Goal: Information Seeking & Learning: Compare options

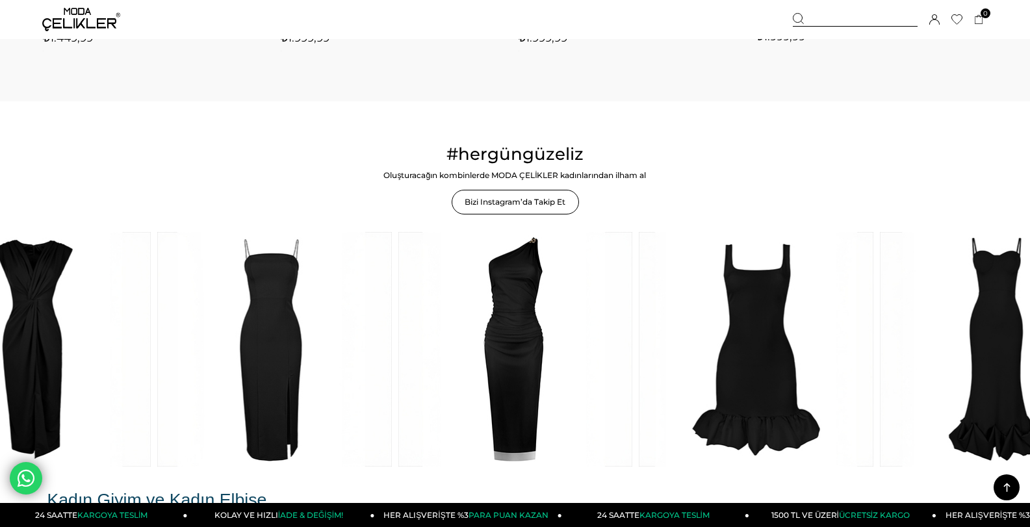
scroll to position [1950, 0]
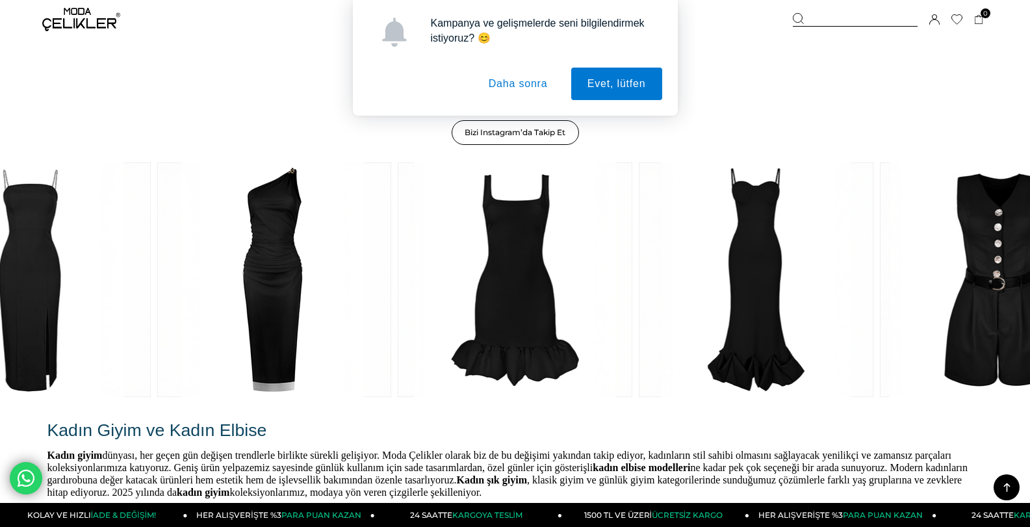
click at [524, 78] on button "Daha sonra" at bounding box center [519, 84] width 92 height 33
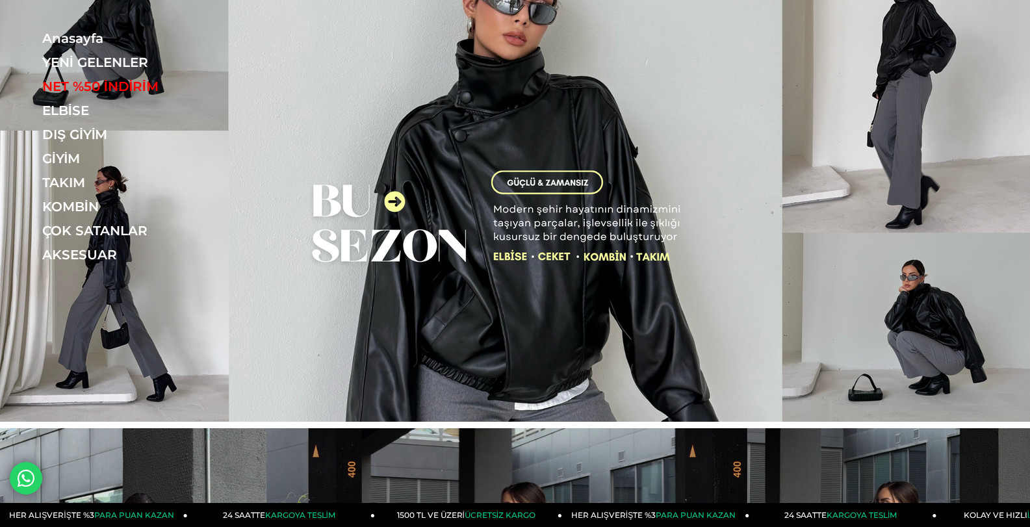
scroll to position [0, 0]
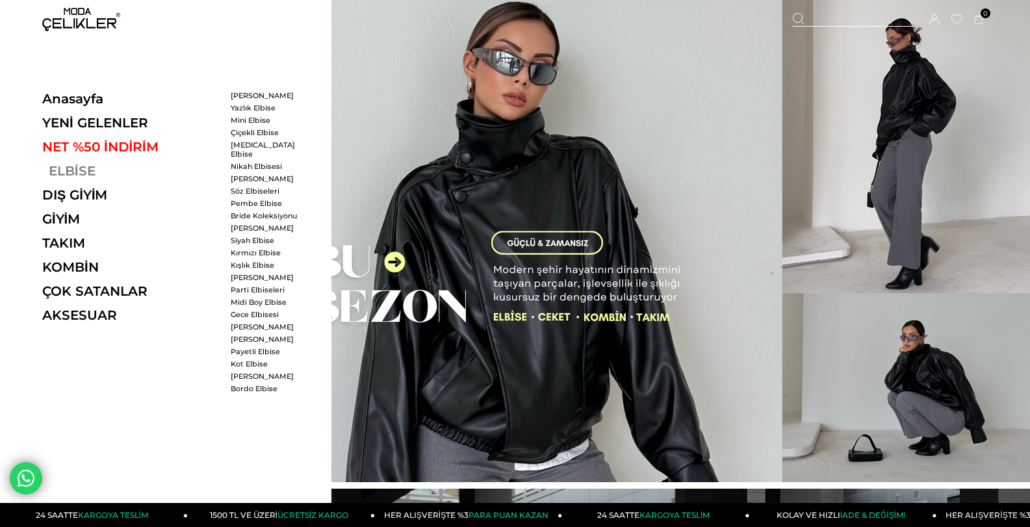
click at [54, 167] on link "ELBİSE" at bounding box center [131, 171] width 179 height 16
click at [73, 166] on link "ELBİSE" at bounding box center [131, 171] width 179 height 16
click at [86, 166] on link "ELBİSE" at bounding box center [131, 171] width 179 height 16
click at [250, 98] on link "[PERSON_NAME]" at bounding box center [268, 95] width 75 height 9
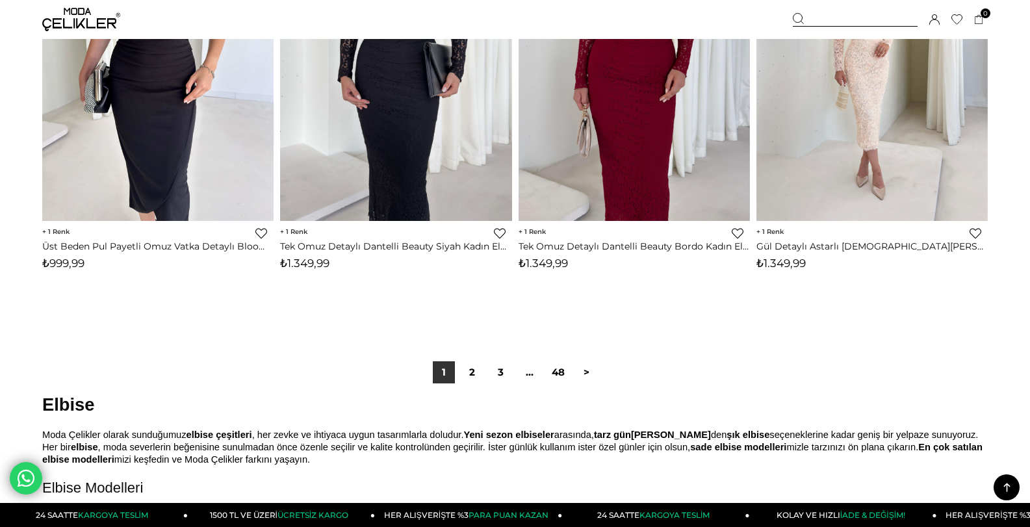
scroll to position [8322, 0]
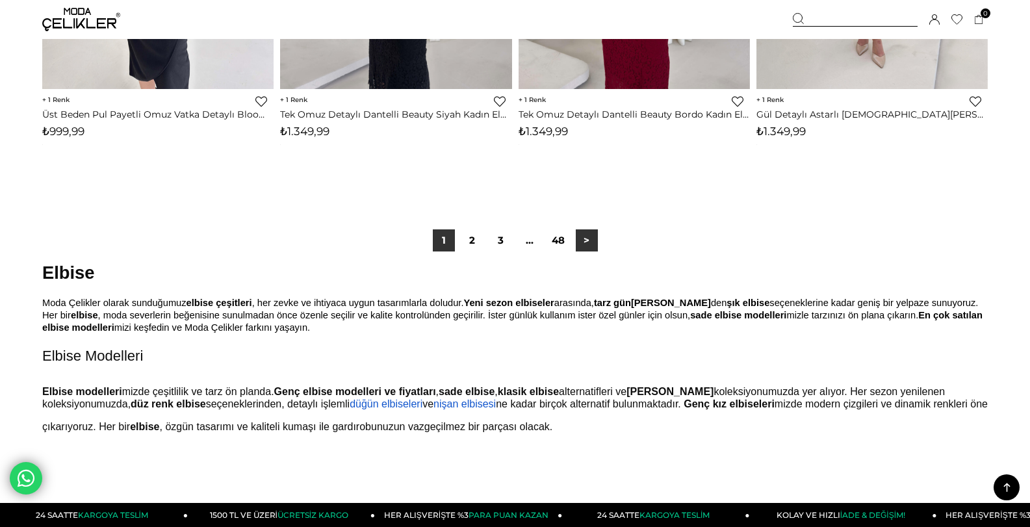
click at [585, 247] on link ">" at bounding box center [587, 240] width 22 height 22
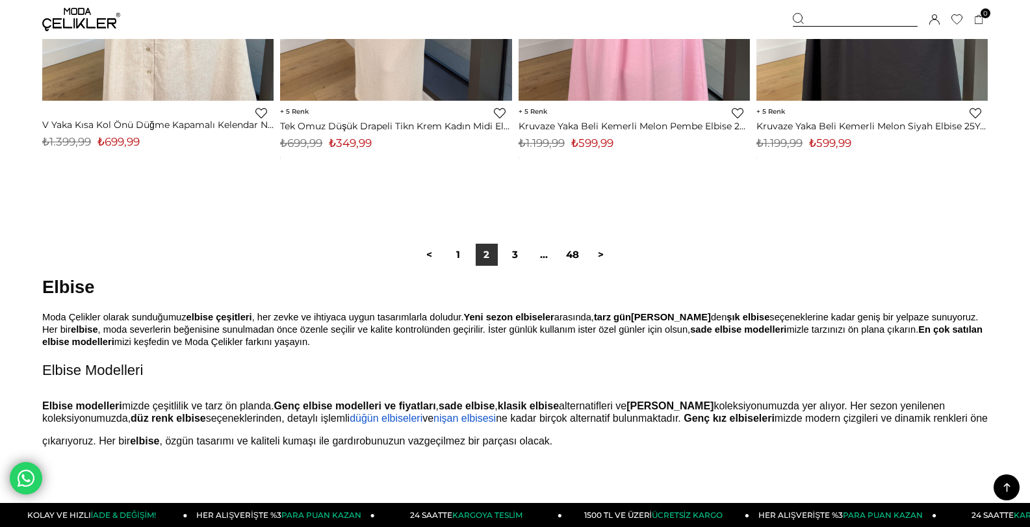
scroll to position [8322, 0]
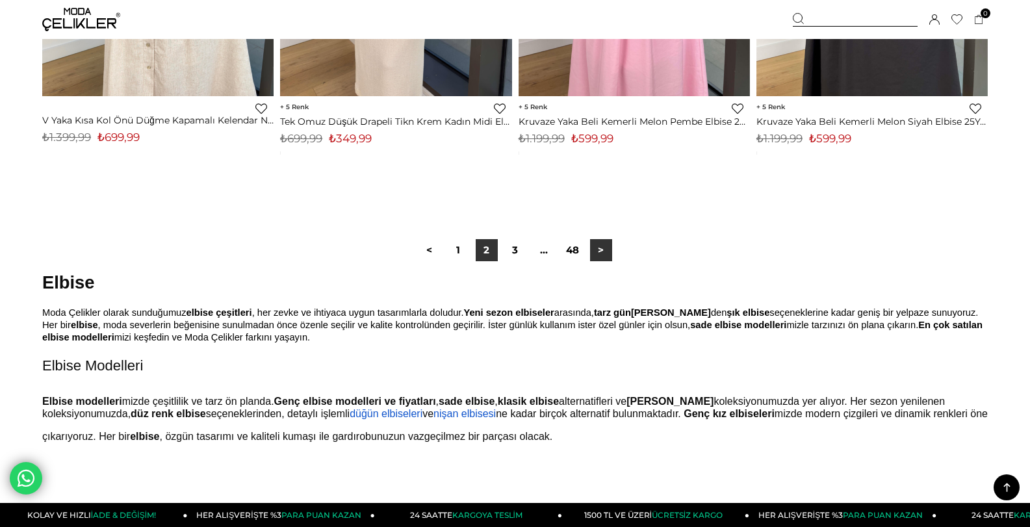
click at [605, 254] on link ">" at bounding box center [601, 250] width 22 height 22
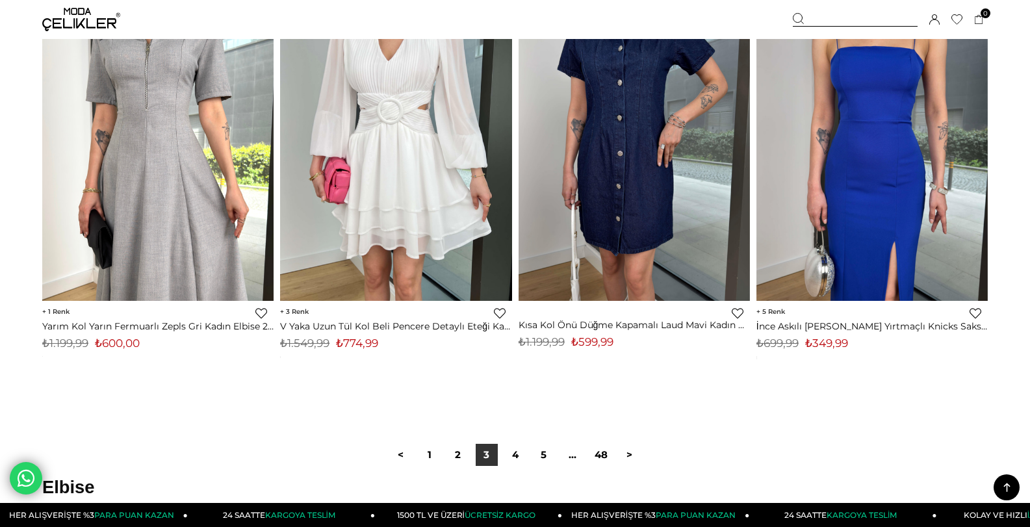
scroll to position [8062, 0]
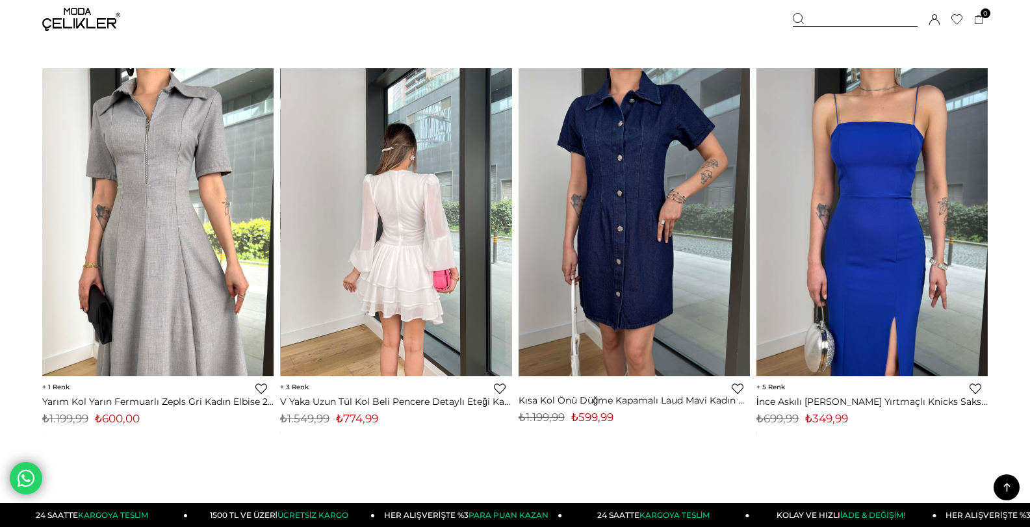
click at [458, 314] on img at bounding box center [396, 222] width 231 height 309
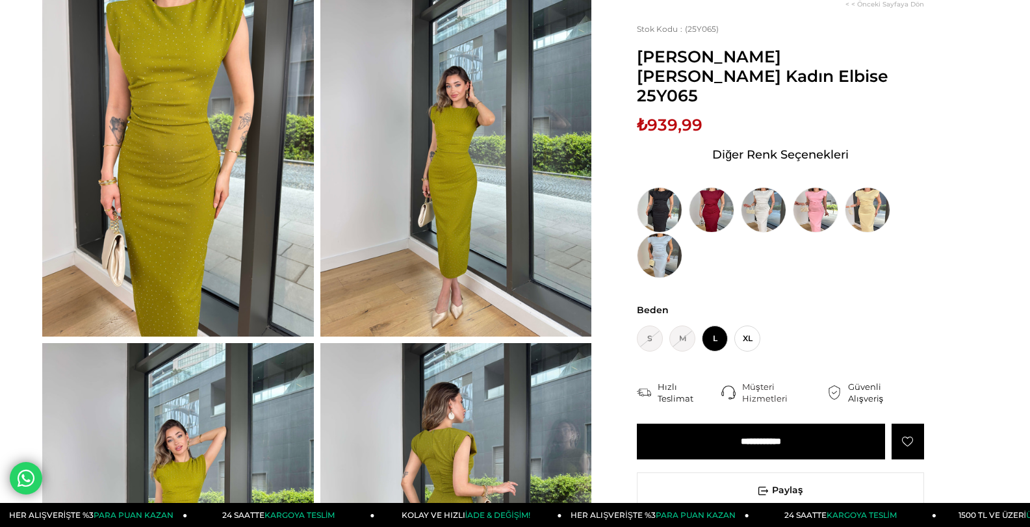
click at [728, 151] on div "Diğer Renk Seçenekleri" at bounding box center [780, 207] width 287 height 144
click at [772, 187] on img at bounding box center [764, 210] width 46 height 46
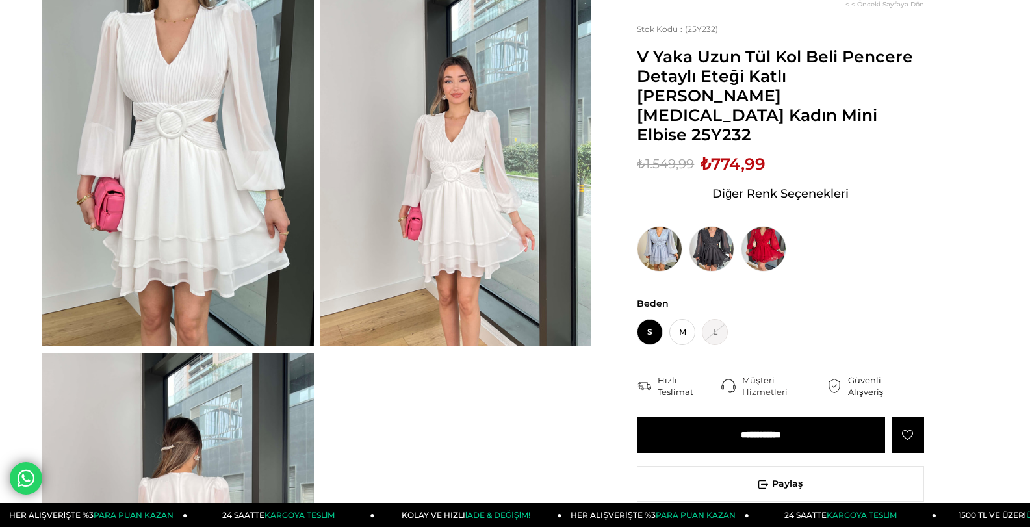
scroll to position [130, 0]
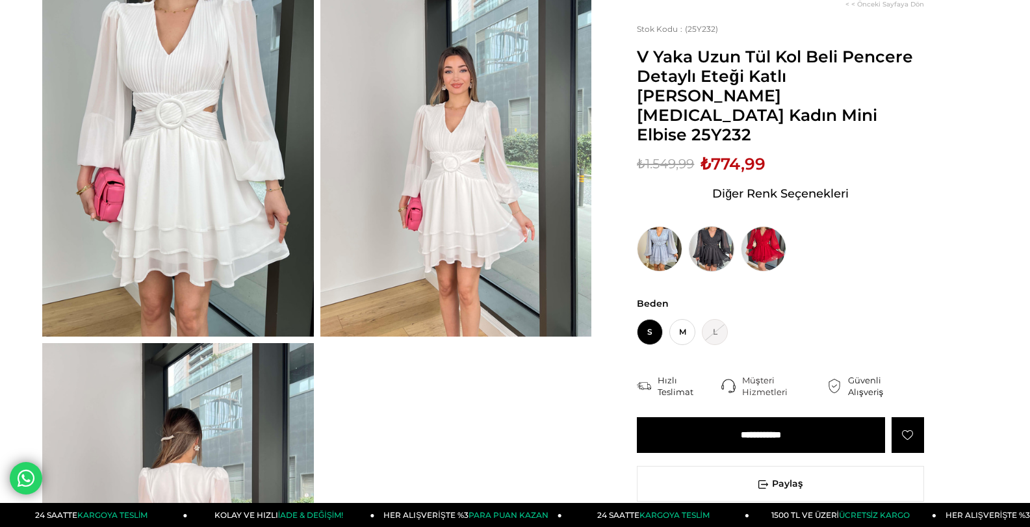
click at [721, 226] on img at bounding box center [712, 249] width 46 height 46
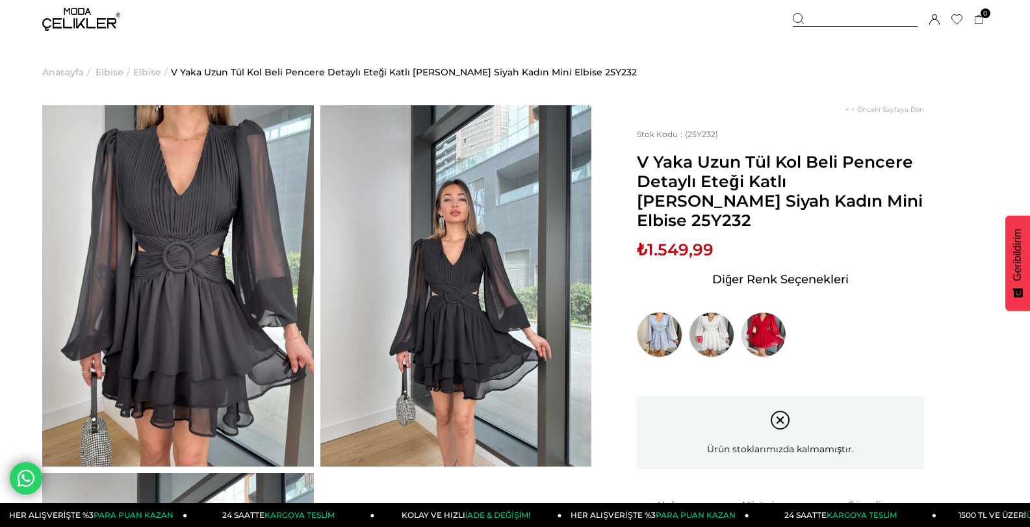
click at [640, 328] on img at bounding box center [660, 335] width 46 height 46
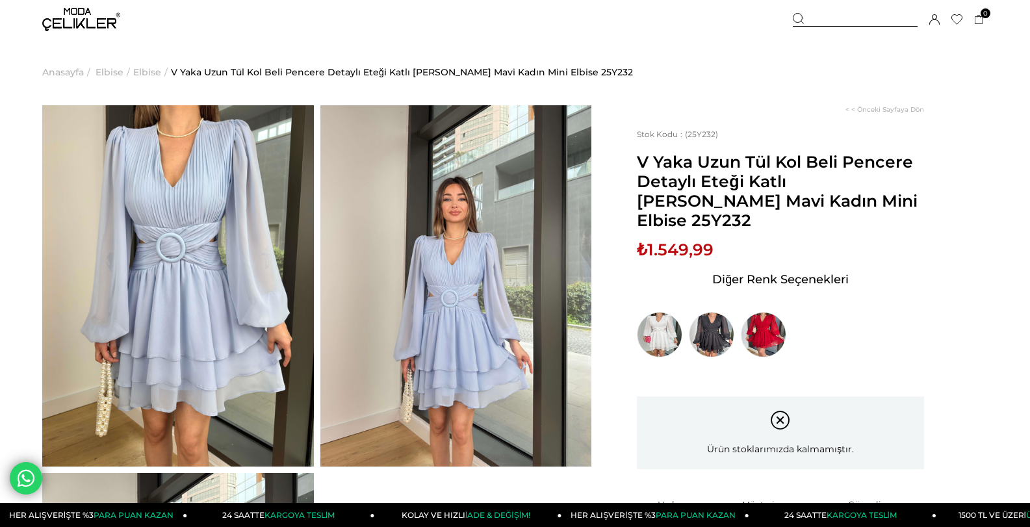
click at [711, 313] on img at bounding box center [712, 335] width 46 height 46
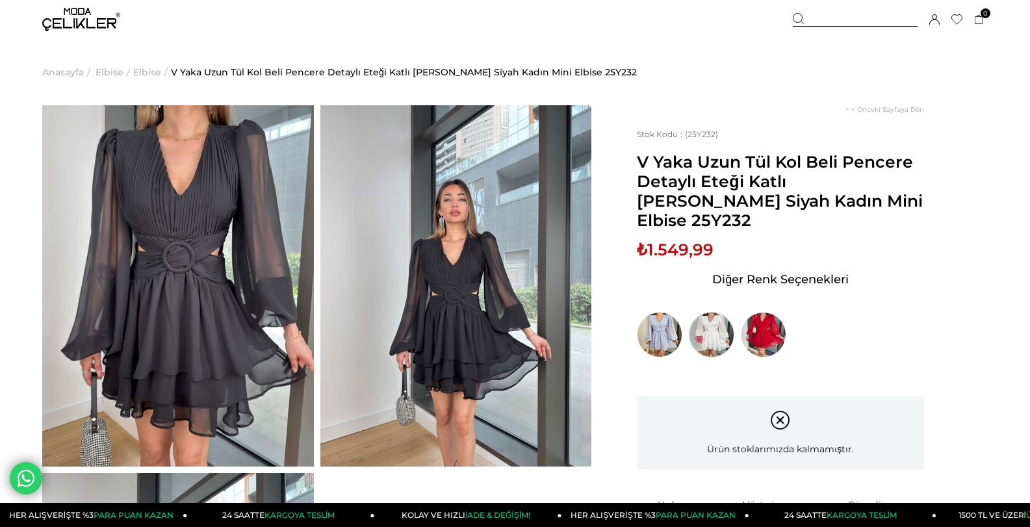
drag, startPoint x: 0, startPoint y: 0, endPoint x: 713, endPoint y: 313, distance: 778.4
click at [713, 313] on img at bounding box center [712, 335] width 46 height 46
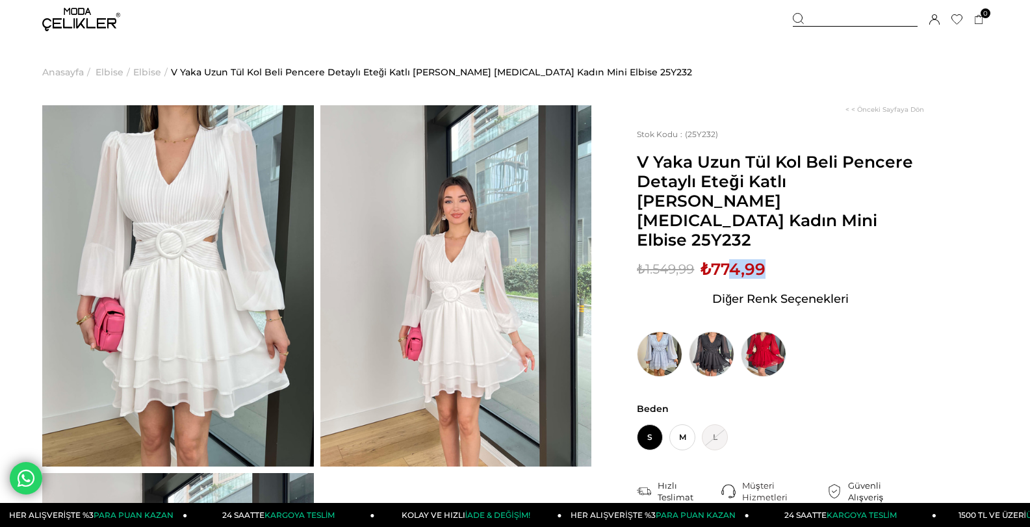
drag, startPoint x: 729, startPoint y: 232, endPoint x: 782, endPoint y: 224, distance: 54.0
click at [781, 259] on div "Sepetteki Son Fiyat Fiyat : ₺1.549,99 (KDV Dahil) İndirimli : ₺774,99 (KDV Dahi…" at bounding box center [780, 318] width 287 height 118
click at [782, 259] on div "Sepetteki Son Fiyat Fiyat : ₺1.549,99 (KDV Dahil) İndirimli : ₺774,99 (KDV Dahi…" at bounding box center [780, 318] width 287 height 118
drag, startPoint x: 744, startPoint y: 221, endPoint x: 768, endPoint y: 220, distance: 24.7
click at [766, 259] on span "₺774,99" at bounding box center [733, 269] width 65 height 20
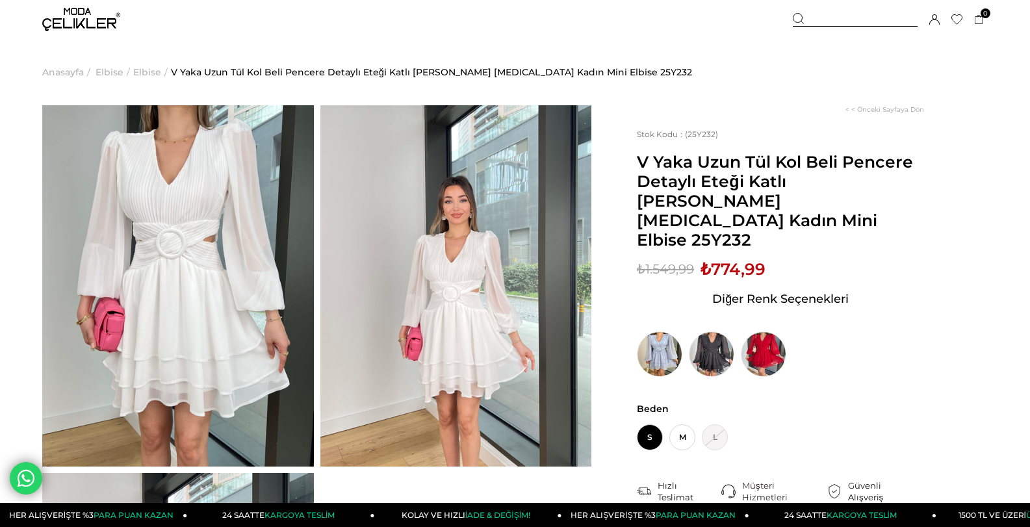
click at [772, 259] on div "Sepetteki Son Fiyat Fiyat : ₺1.549,99 (KDV Dahil) İndirimli : ₺774,99 (KDV Dahi…" at bounding box center [780, 318] width 287 height 118
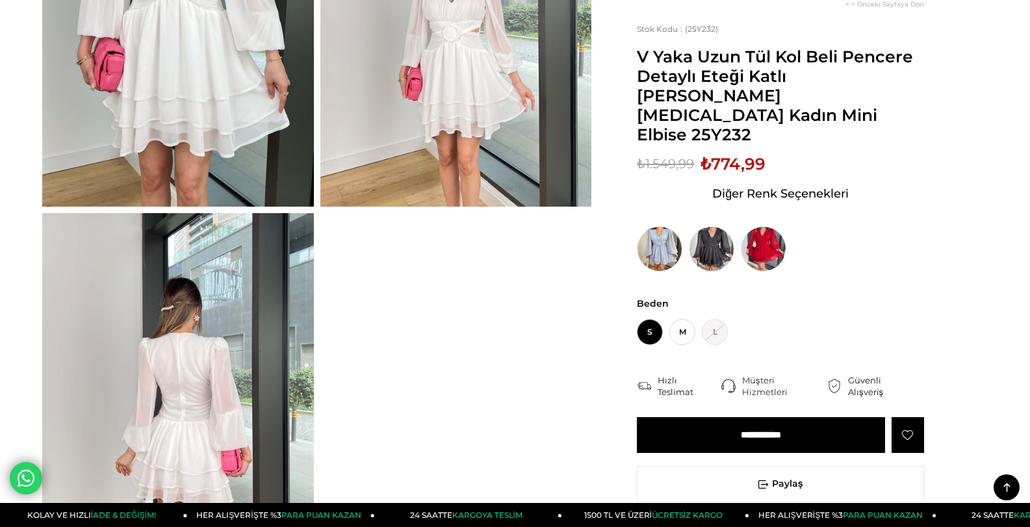
scroll to position [65, 0]
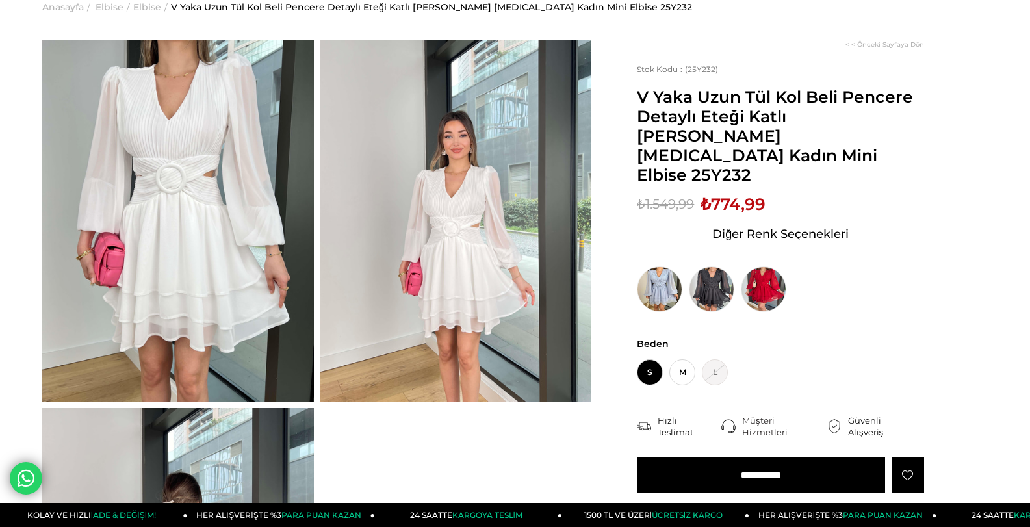
click at [229, 230] on img at bounding box center [178, 220] width 272 height 361
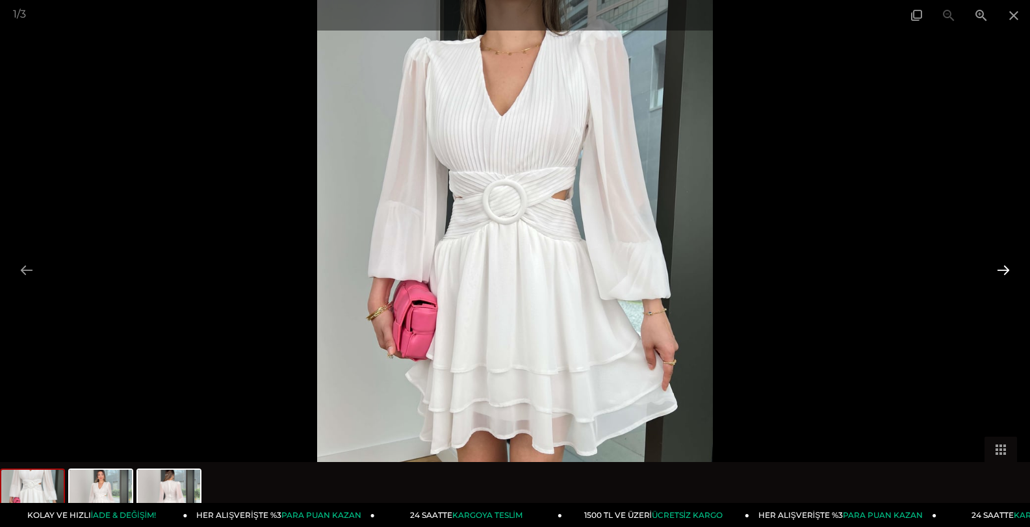
click at [1006, 270] on button at bounding box center [1003, 269] width 27 height 25
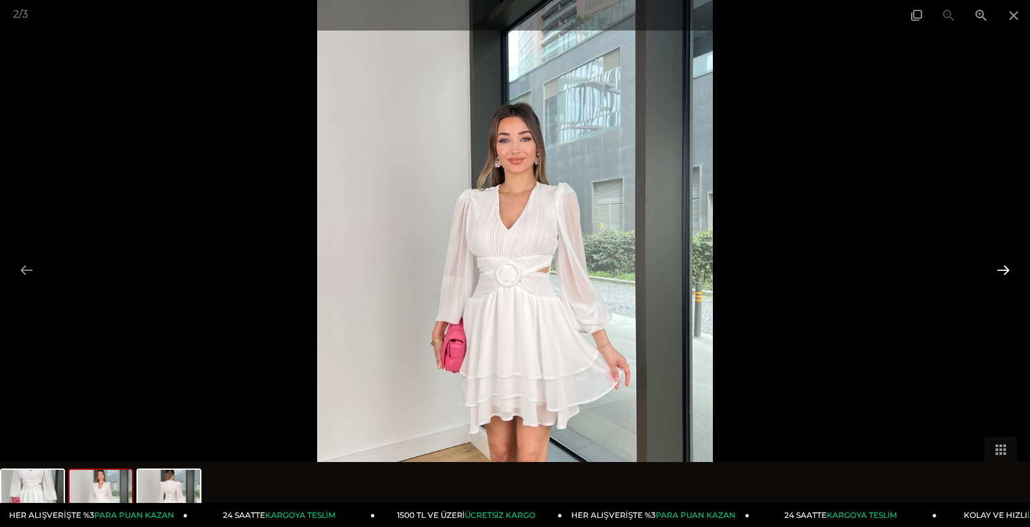
click at [1006, 270] on button at bounding box center [1003, 269] width 27 height 25
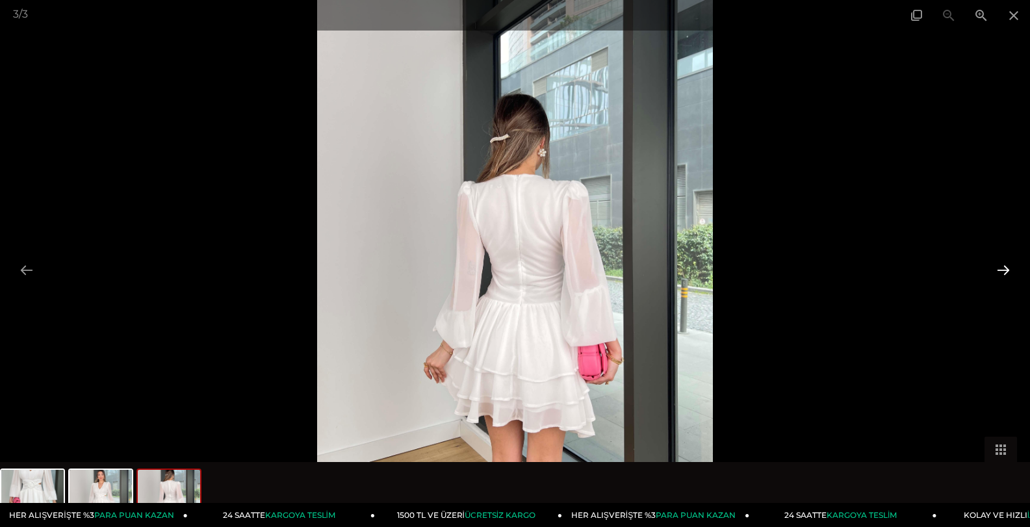
click at [1006, 270] on button at bounding box center [1003, 269] width 27 height 25
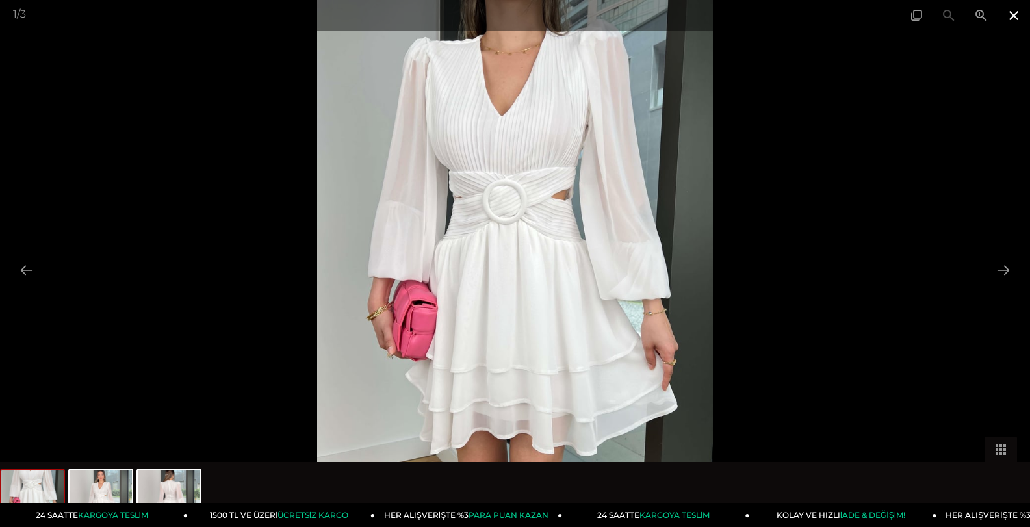
click at [1022, 14] on span at bounding box center [1014, 15] width 33 height 31
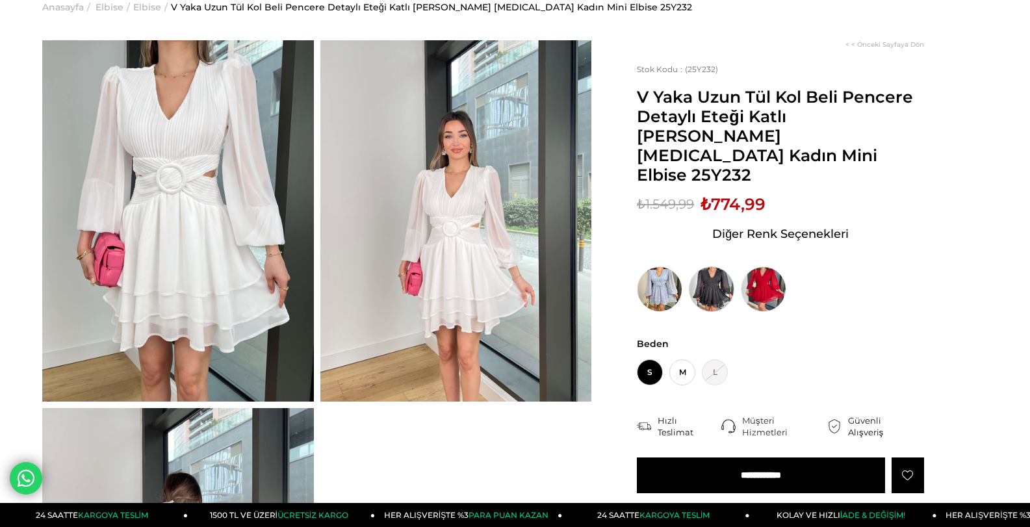
click at [720, 267] on img at bounding box center [712, 290] width 46 height 46
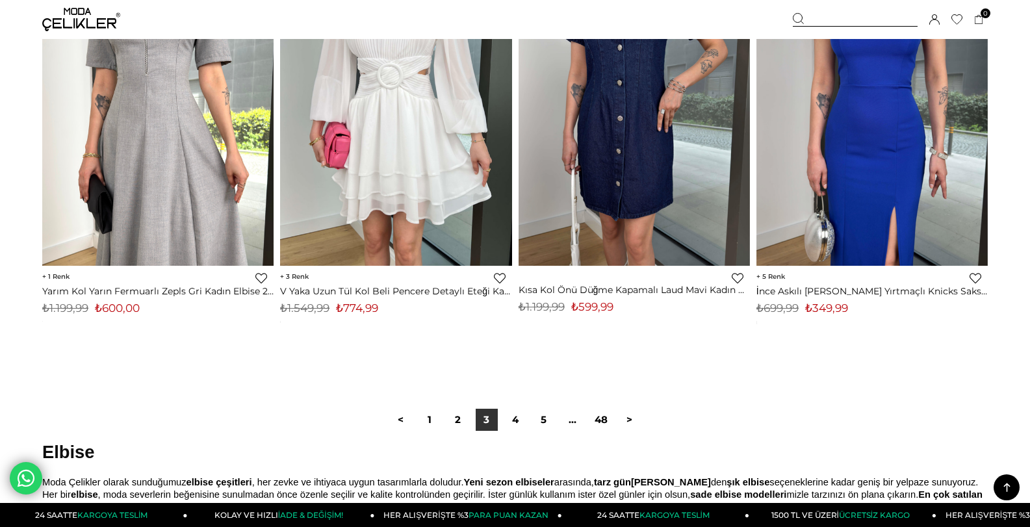
scroll to position [8195, 0]
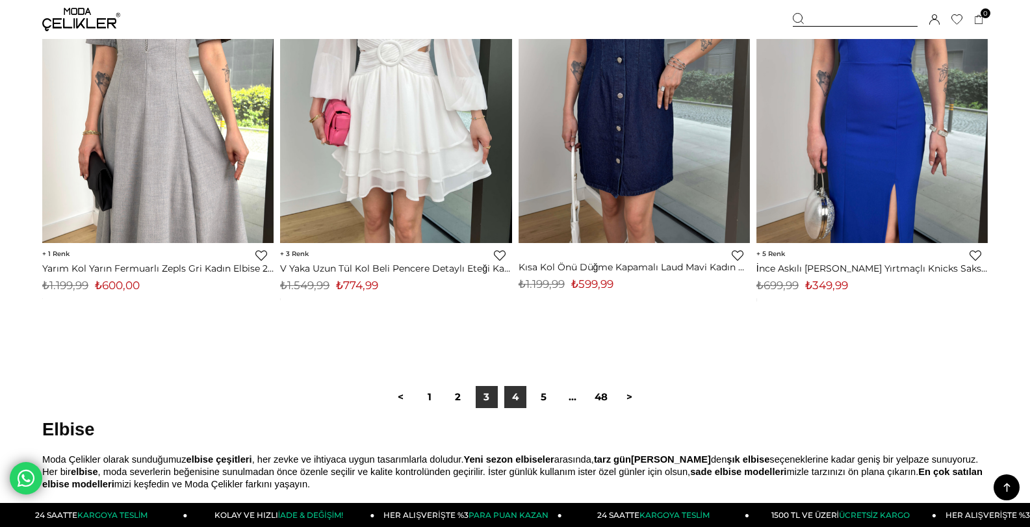
click at [525, 407] on link "4" at bounding box center [516, 397] width 22 height 22
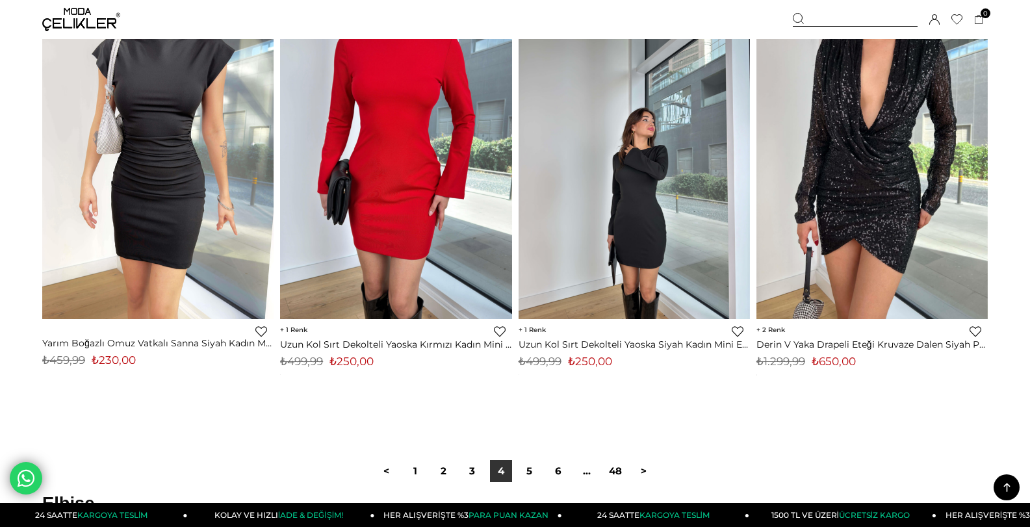
scroll to position [8257, 0]
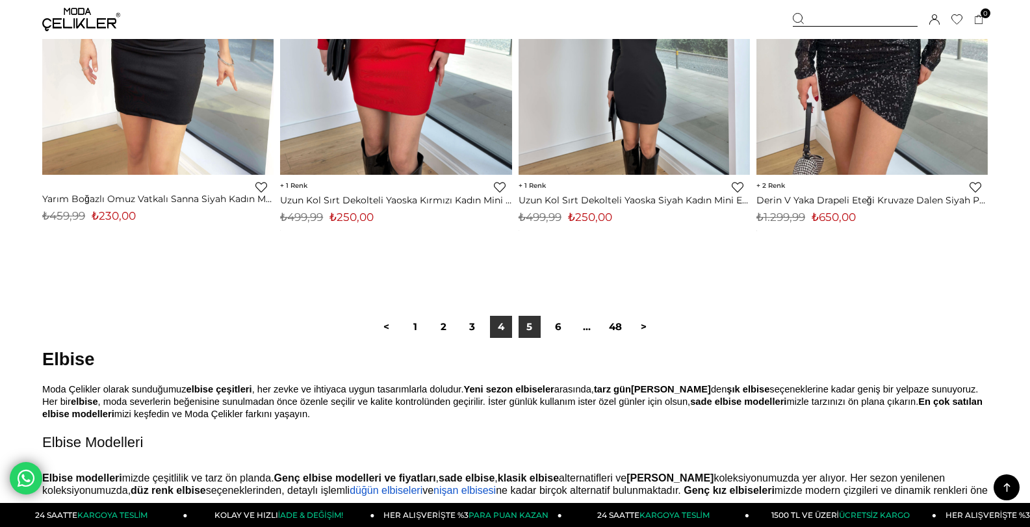
click at [535, 321] on link "5" at bounding box center [530, 327] width 22 height 22
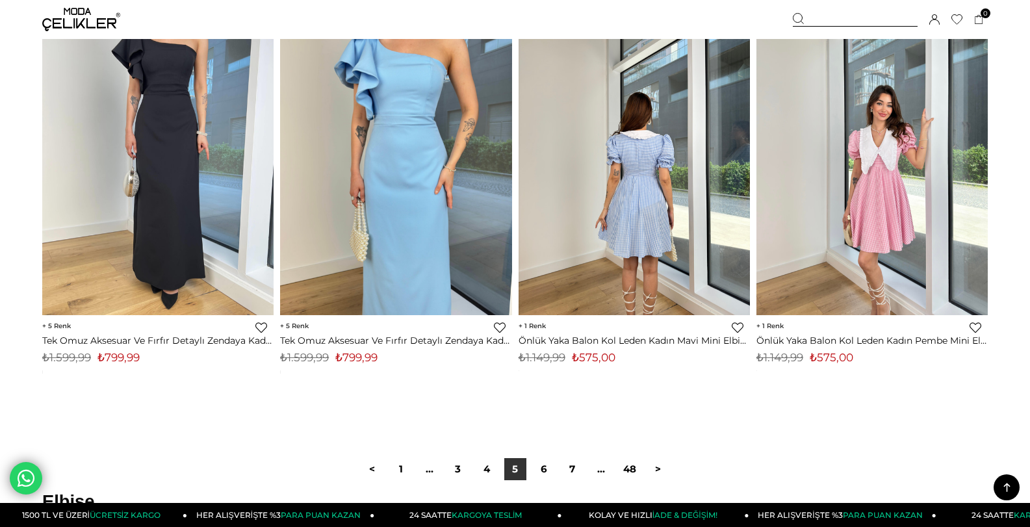
scroll to position [8322, 0]
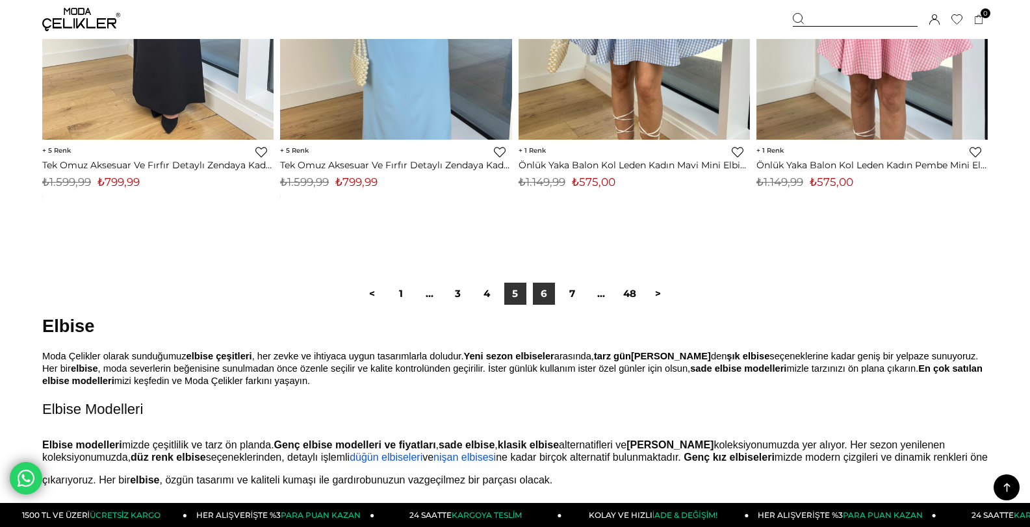
click at [539, 295] on link "6" at bounding box center [544, 294] width 22 height 22
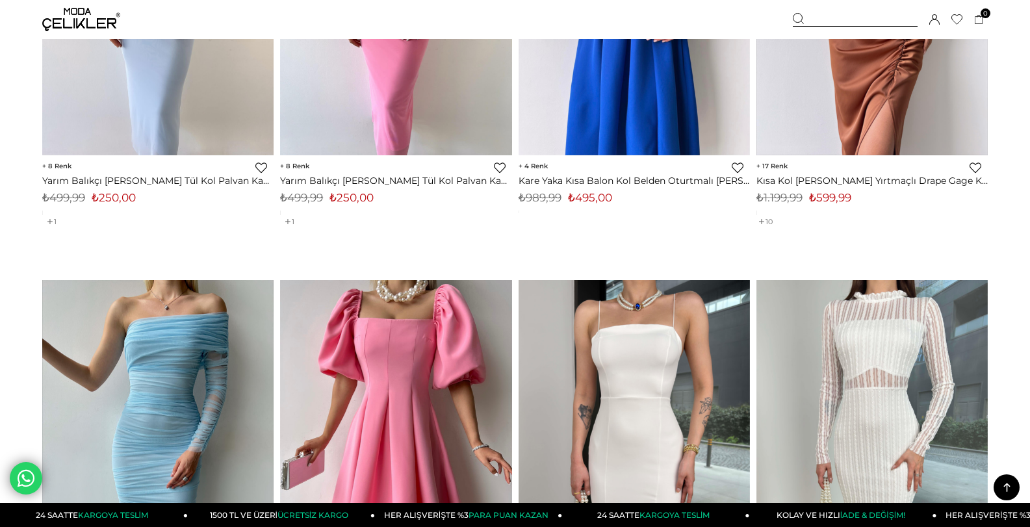
scroll to position [5591, 0]
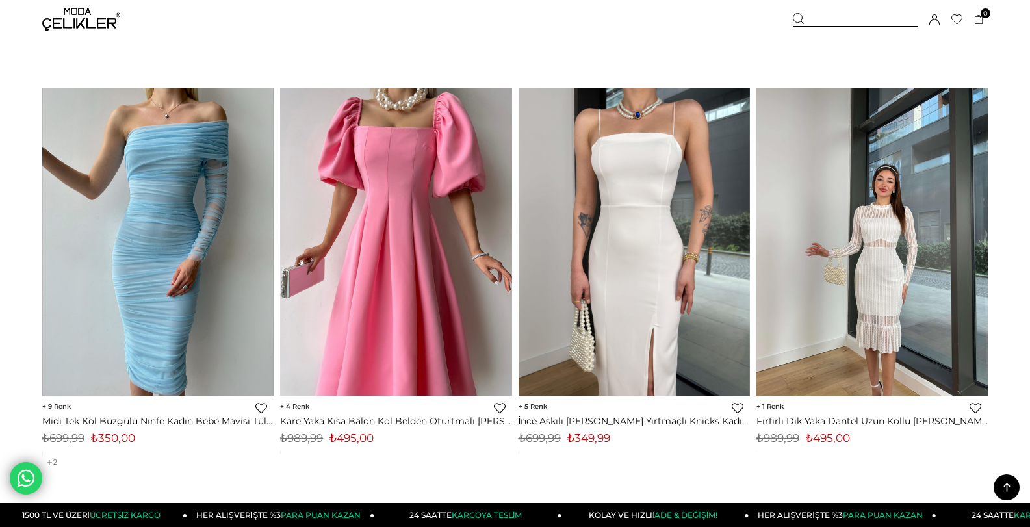
click at [876, 259] on img at bounding box center [872, 242] width 231 height 309
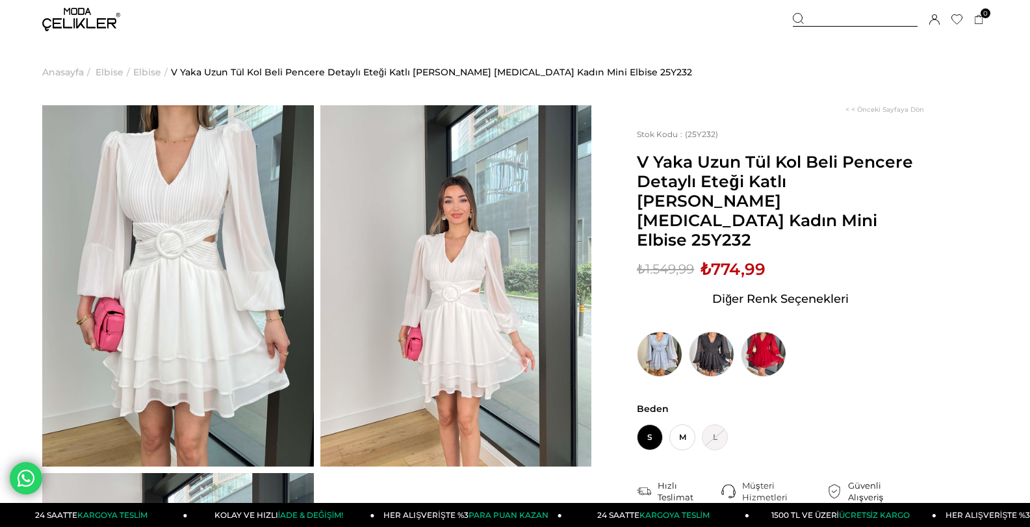
click at [211, 285] on img at bounding box center [178, 285] width 272 height 361
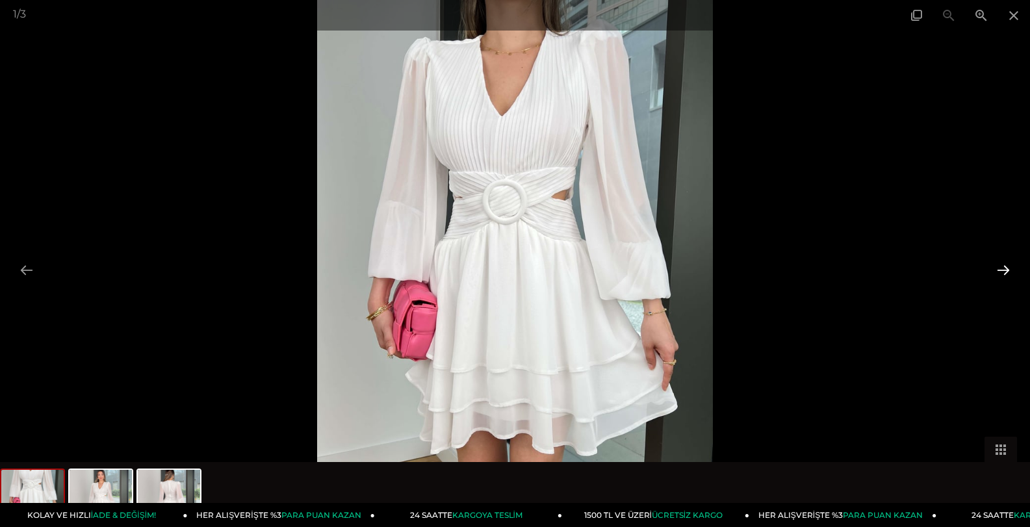
drag, startPoint x: 1017, startPoint y: 274, endPoint x: 1007, endPoint y: 273, distance: 9.8
click at [1010, 273] on button at bounding box center [1003, 269] width 27 height 25
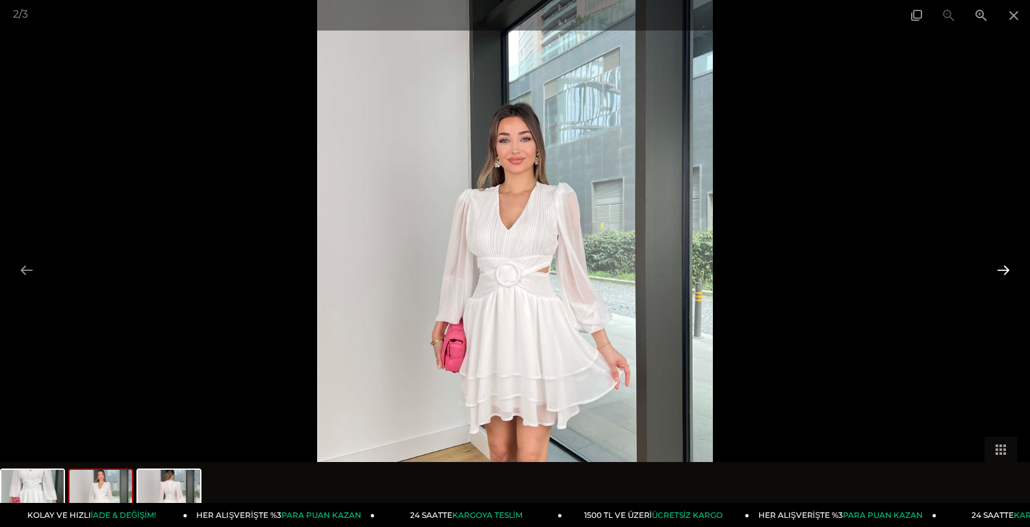
click at [1007, 273] on button at bounding box center [1003, 269] width 27 height 25
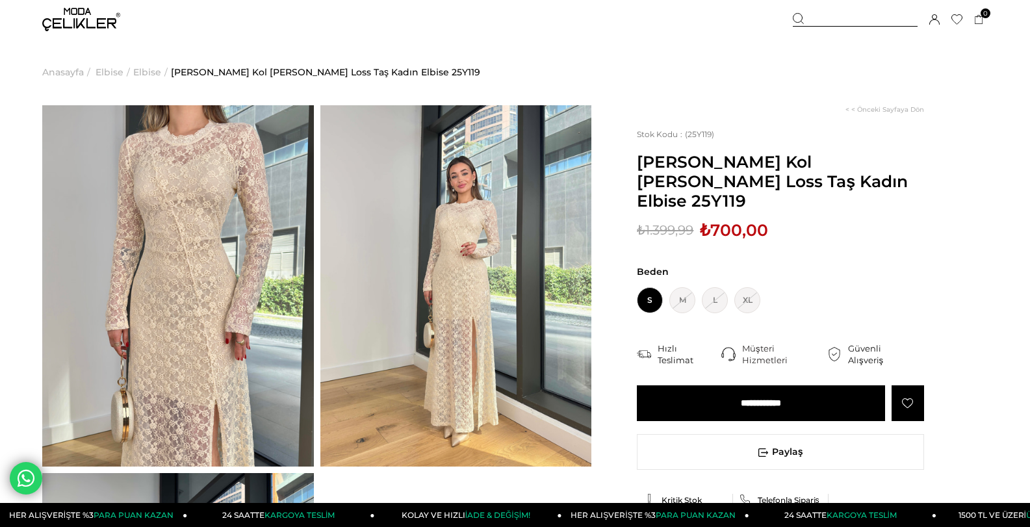
click at [446, 244] on img at bounding box center [457, 285] width 272 height 361
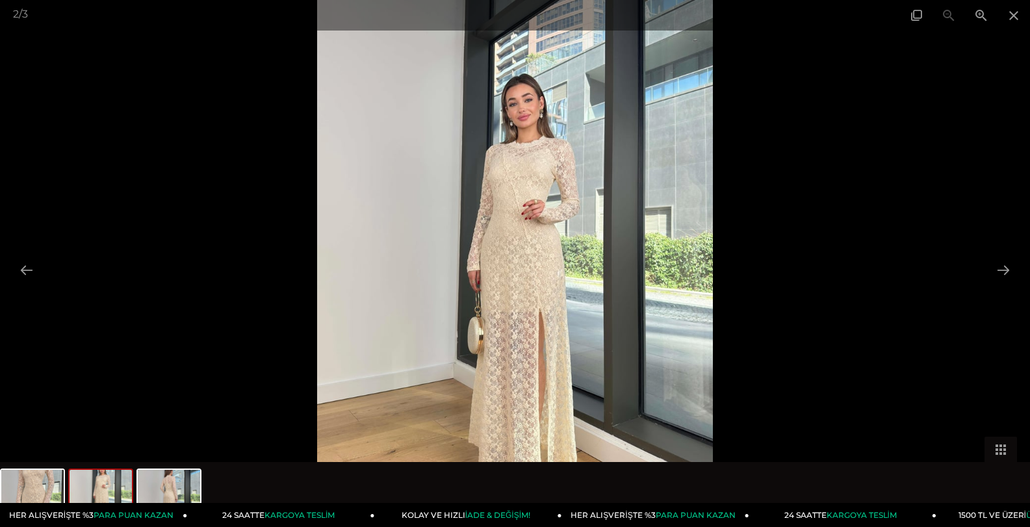
click at [544, 226] on img at bounding box center [515, 263] width 396 height 527
click at [982, 15] on span at bounding box center [981, 15] width 33 height 31
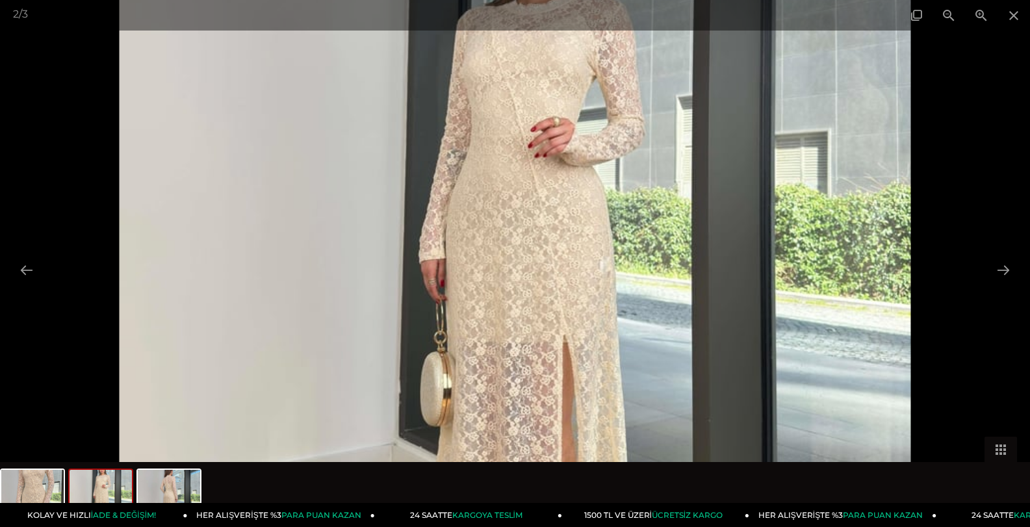
drag, startPoint x: 573, startPoint y: 200, endPoint x: 927, endPoint y: 192, distance: 353.8
click at [607, 280] on img at bounding box center [515, 245] width 791 height 1055
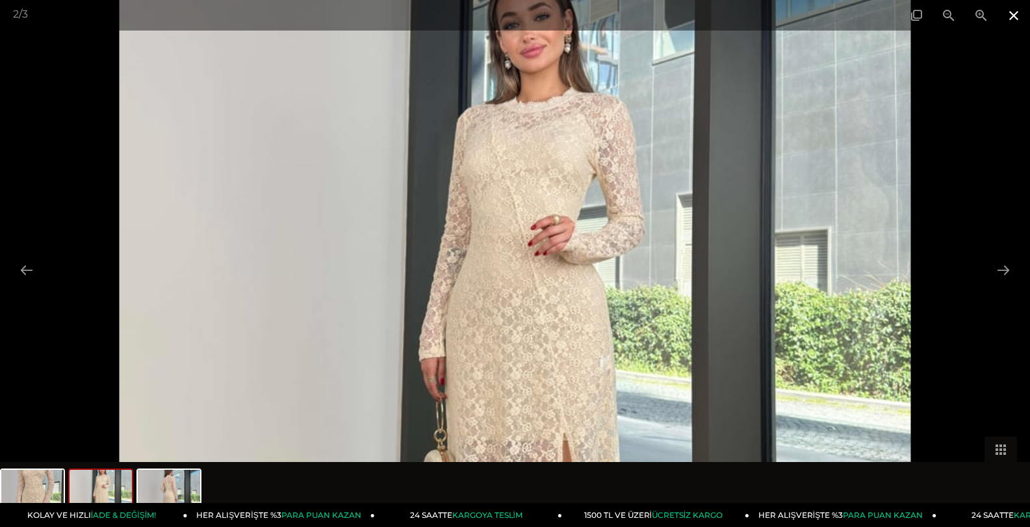
click at [1019, 4] on span at bounding box center [1014, 15] width 33 height 31
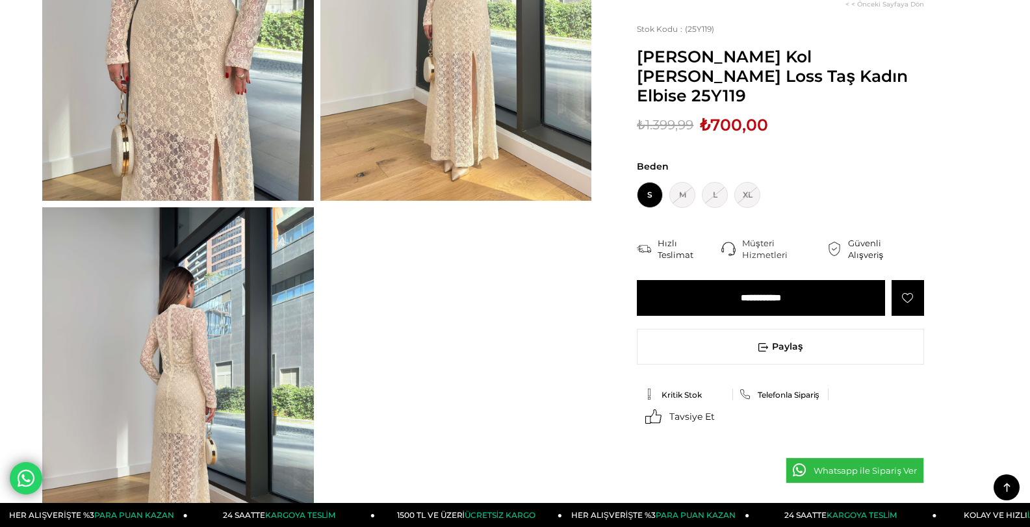
scroll to position [260, 0]
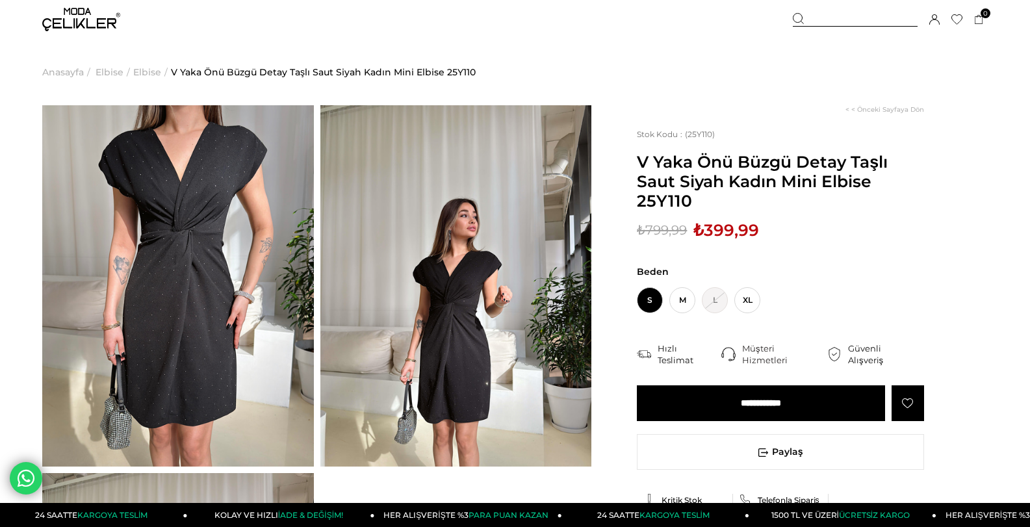
click at [259, 296] on img at bounding box center [178, 285] width 272 height 361
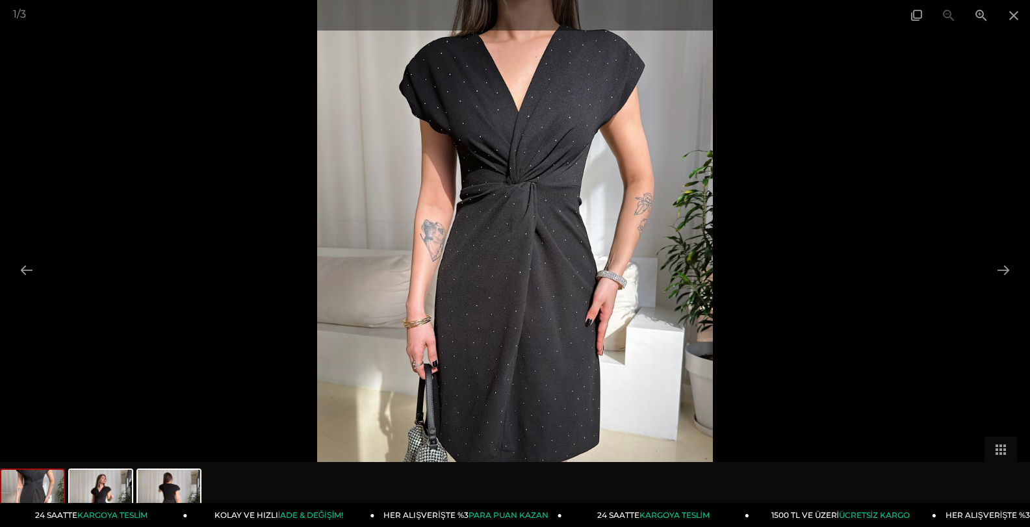
click at [603, 291] on img at bounding box center [515, 263] width 396 height 527
click at [1010, 262] on button at bounding box center [1003, 269] width 27 height 25
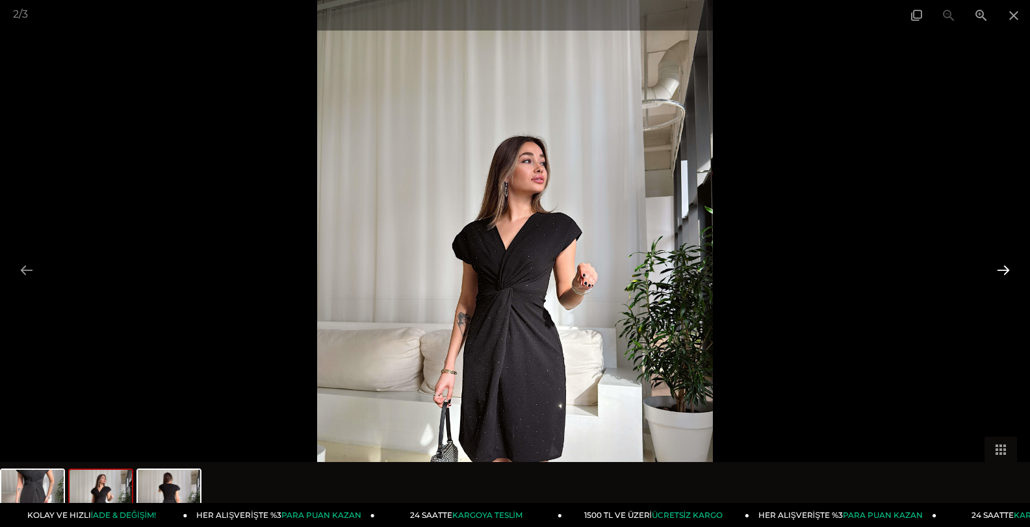
click at [1010, 262] on button at bounding box center [1003, 269] width 27 height 25
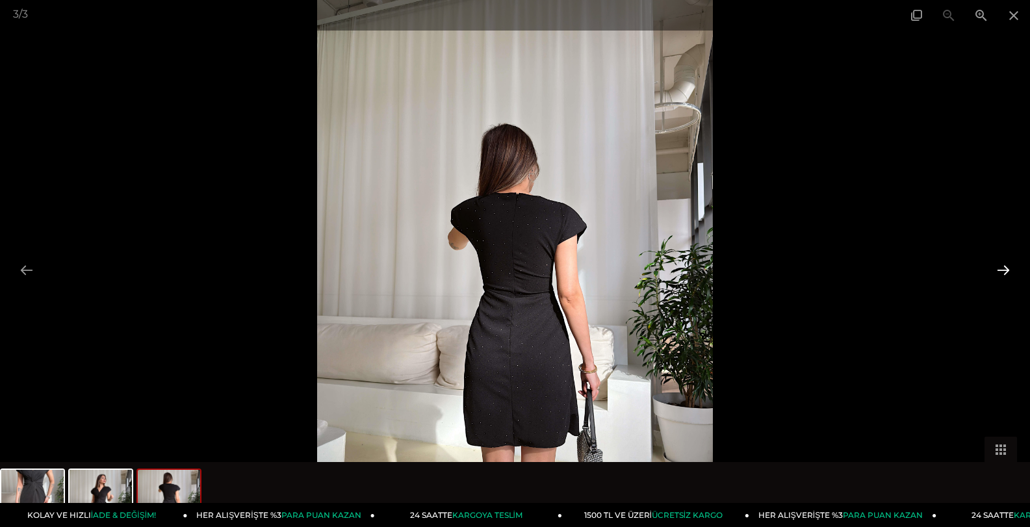
click at [1010, 262] on button at bounding box center [1003, 269] width 27 height 25
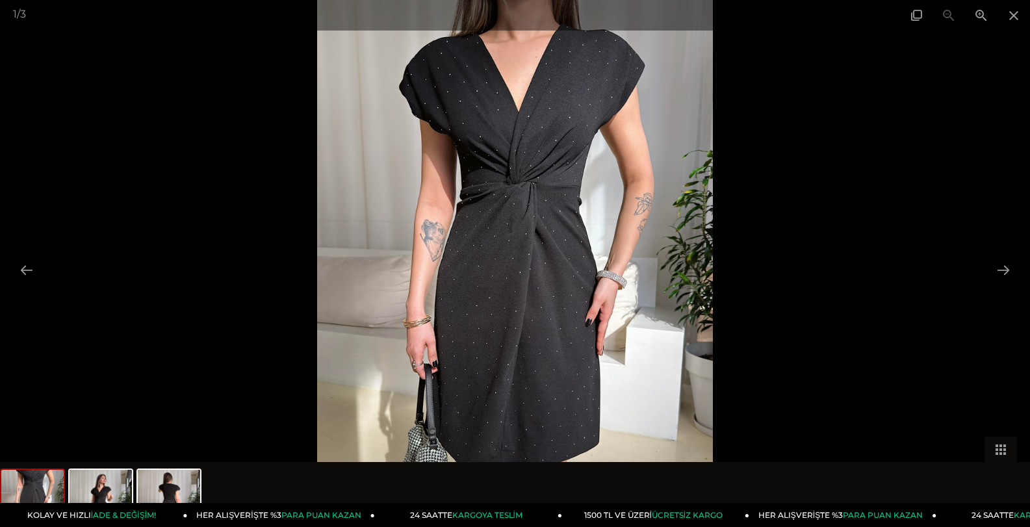
click at [921, 296] on div at bounding box center [515, 263] width 1030 height 527
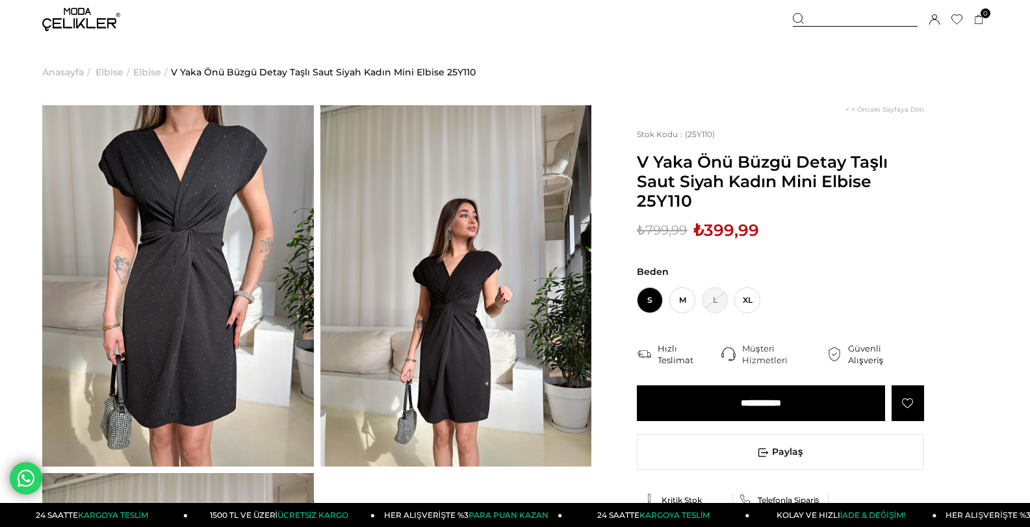
drag, startPoint x: 259, startPoint y: 2, endPoint x: 871, endPoint y: 3, distance: 612.4
click at [891, 78] on ul "Anasayfa > Elbise > Elbise > V Yaka Önü Büzgü Detay Taşlı Saut Siyah Kadın Mini…" at bounding box center [515, 72] width 946 height 66
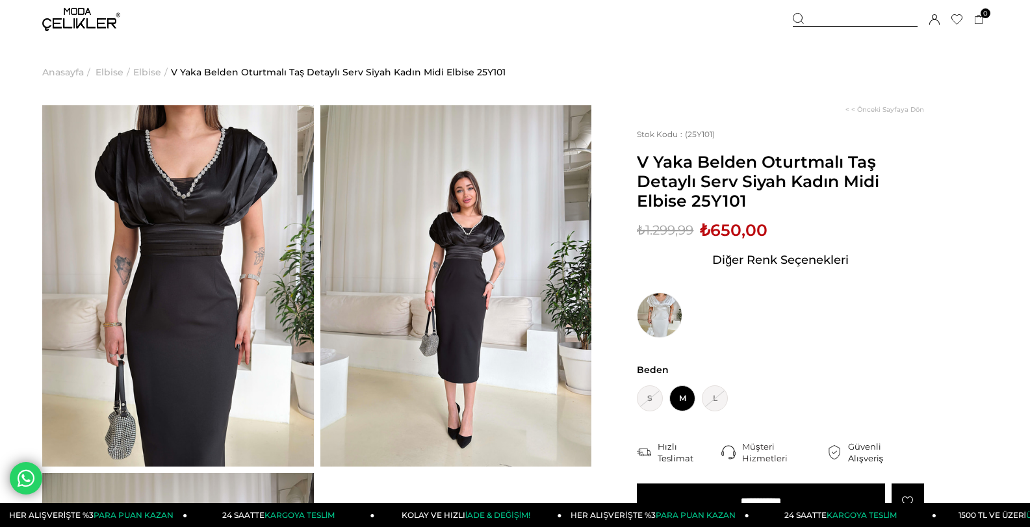
click at [196, 190] on img at bounding box center [178, 285] width 272 height 361
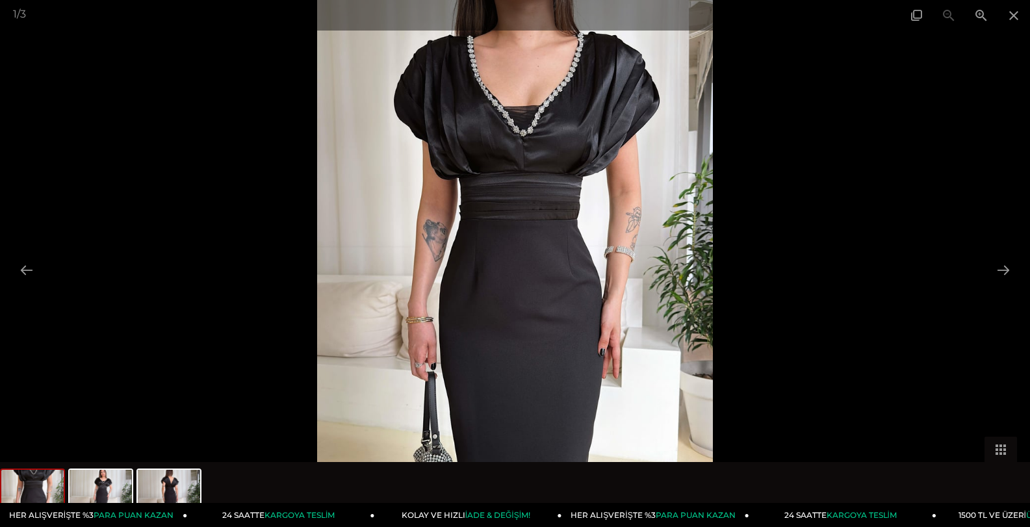
click at [533, 127] on img at bounding box center [515, 263] width 396 height 527
click at [1006, 262] on button at bounding box center [1003, 269] width 27 height 25
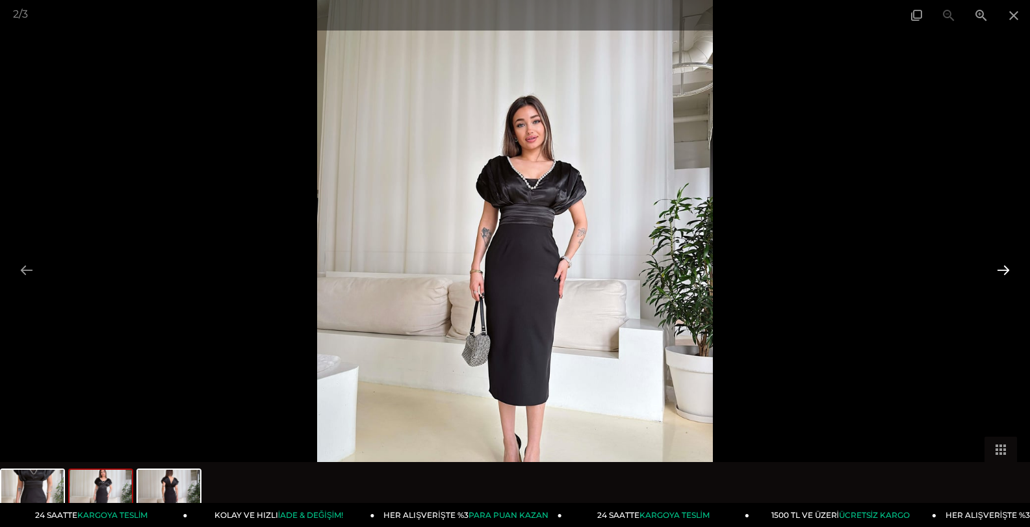
click at [1006, 262] on button at bounding box center [1003, 269] width 27 height 25
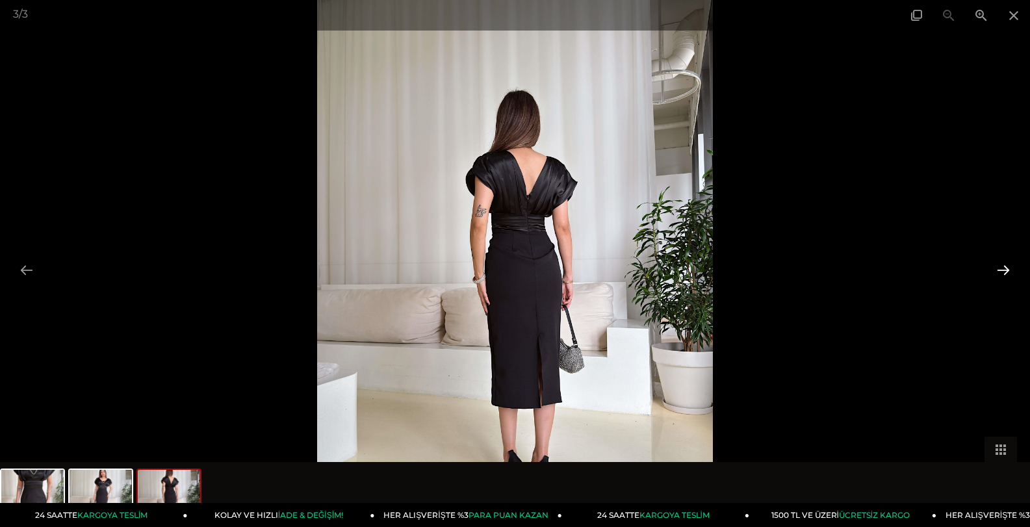
click at [999, 263] on button at bounding box center [1003, 269] width 27 height 25
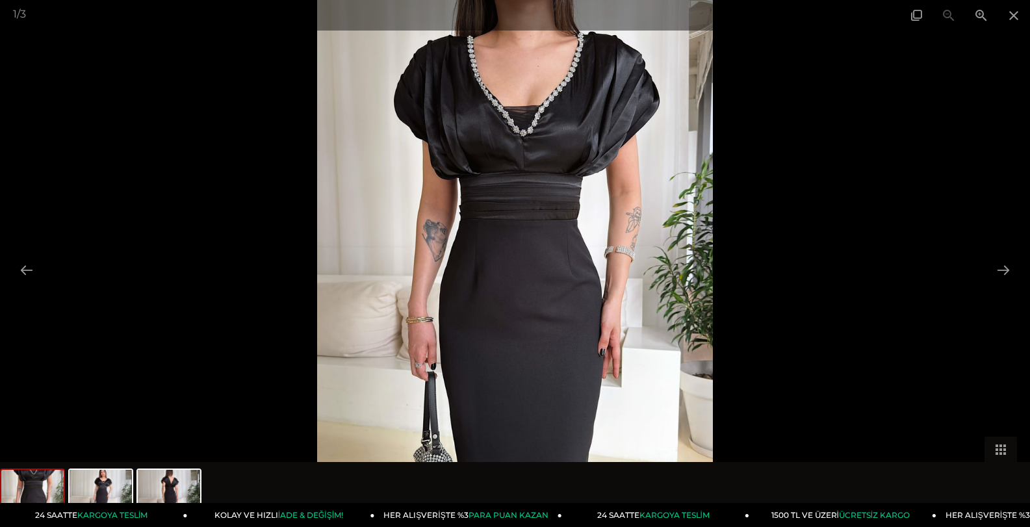
click at [840, 238] on div at bounding box center [515, 263] width 1030 height 527
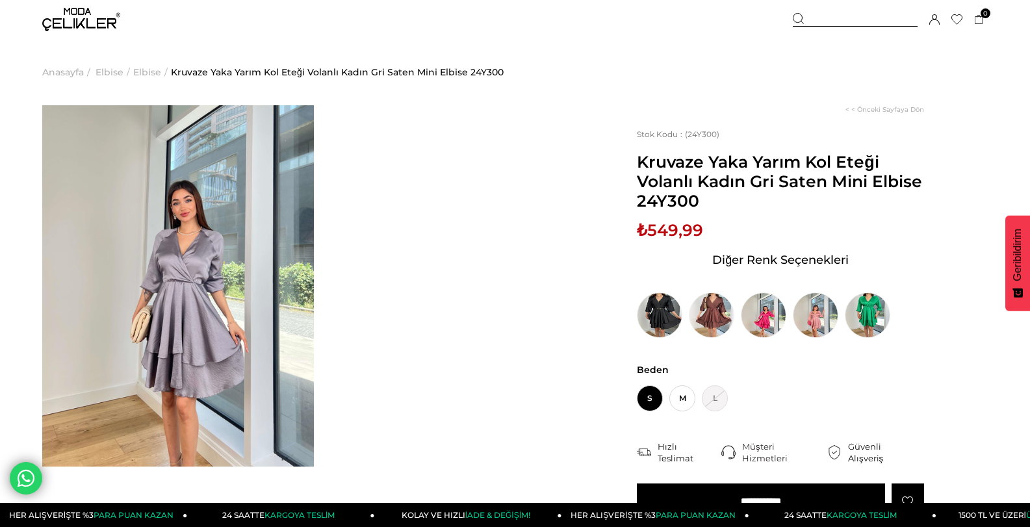
click at [236, 291] on img at bounding box center [178, 285] width 272 height 361
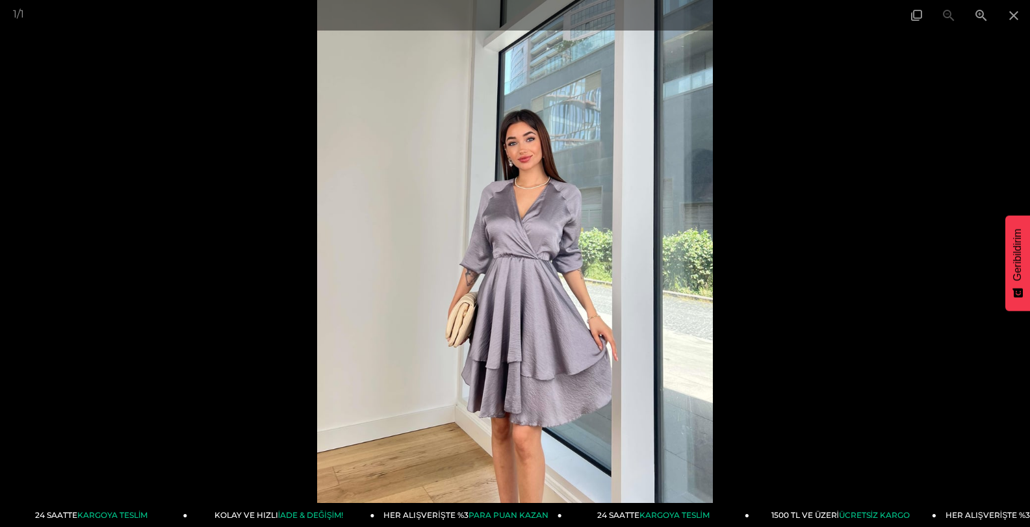
click at [789, 302] on div at bounding box center [515, 263] width 1030 height 527
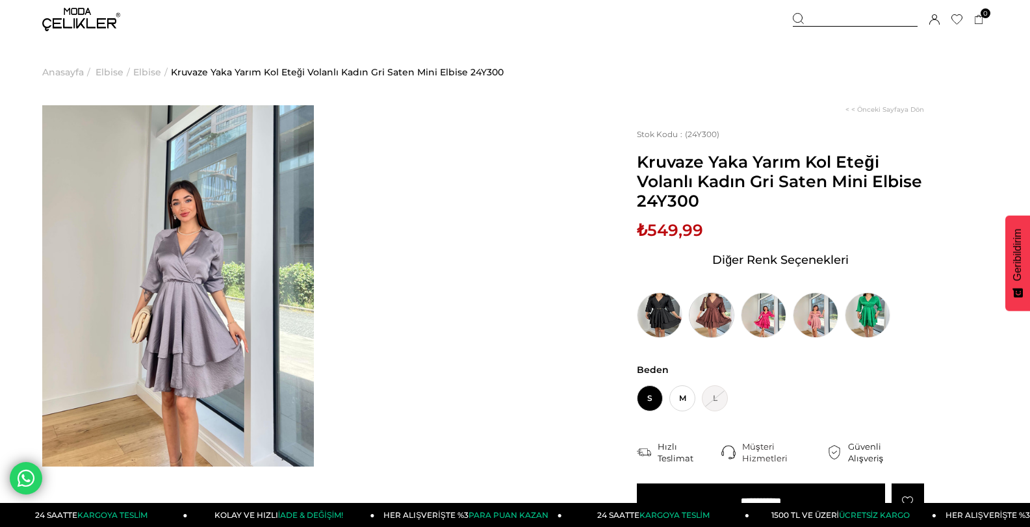
click at [716, 330] on img at bounding box center [712, 316] width 46 height 46
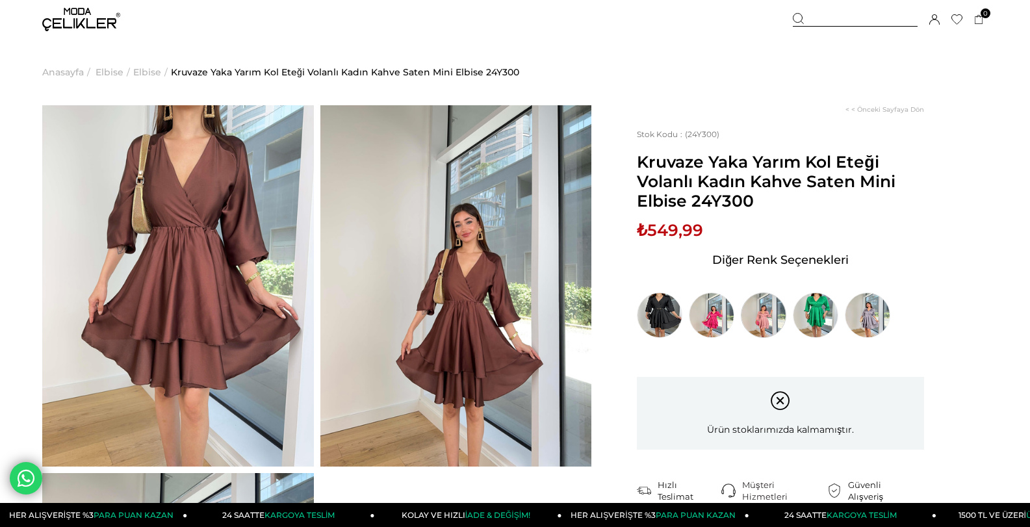
click at [757, 311] on img at bounding box center [764, 316] width 46 height 46
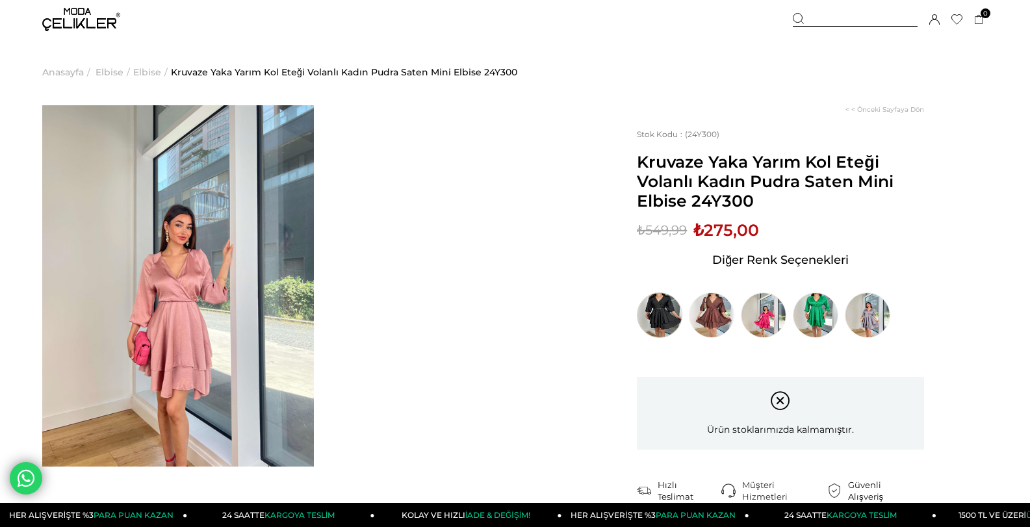
drag, startPoint x: 0, startPoint y: 0, endPoint x: 665, endPoint y: 324, distance: 740.0
click at [665, 324] on img at bounding box center [660, 316] width 46 height 46
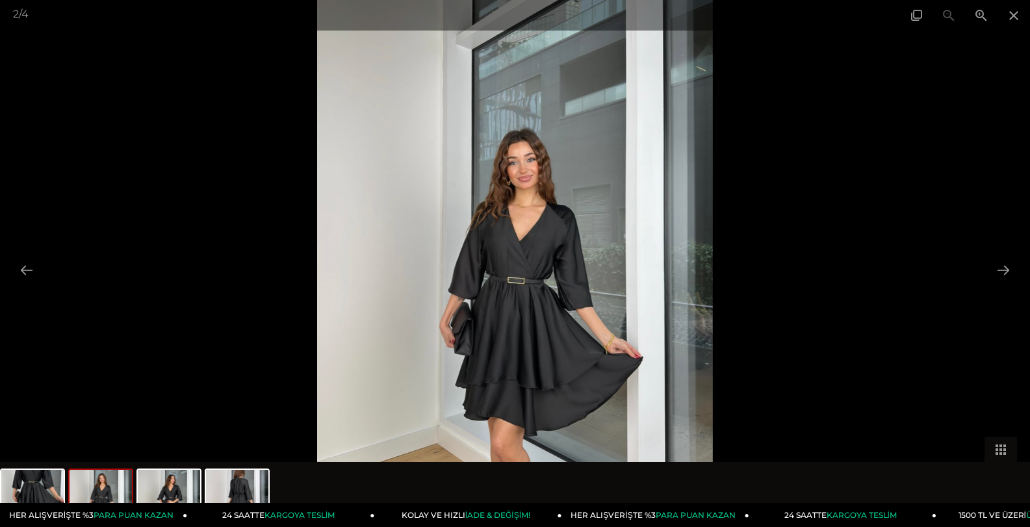
click at [767, 222] on div at bounding box center [515, 263] width 1030 height 527
click at [815, 228] on div at bounding box center [515, 263] width 1030 height 527
click at [873, 307] on div at bounding box center [515, 263] width 1030 height 527
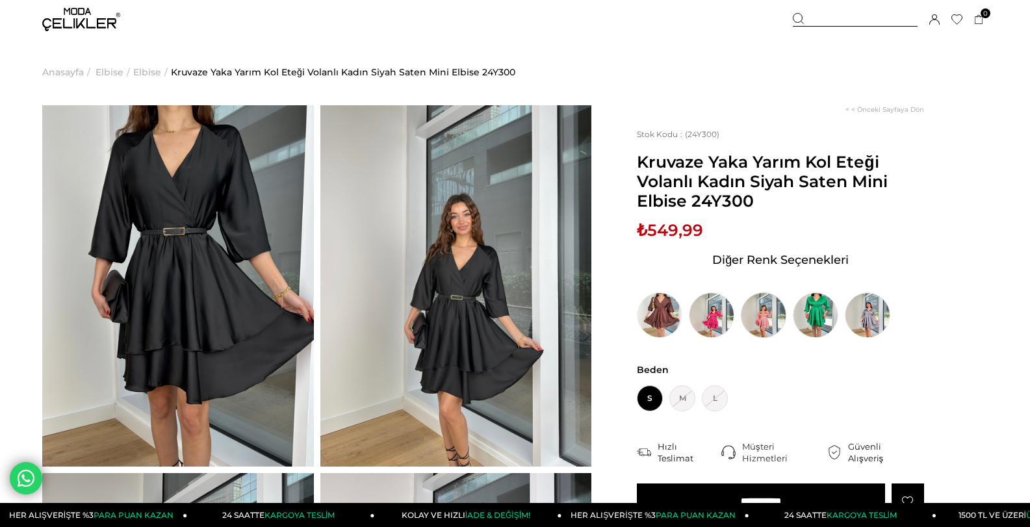
click at [761, 312] on img at bounding box center [764, 316] width 46 height 46
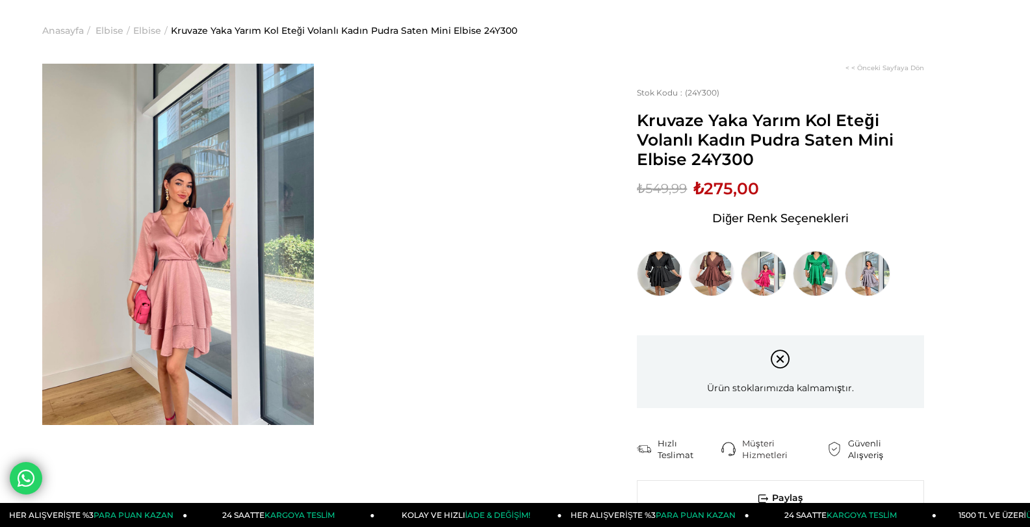
scroll to position [65, 0]
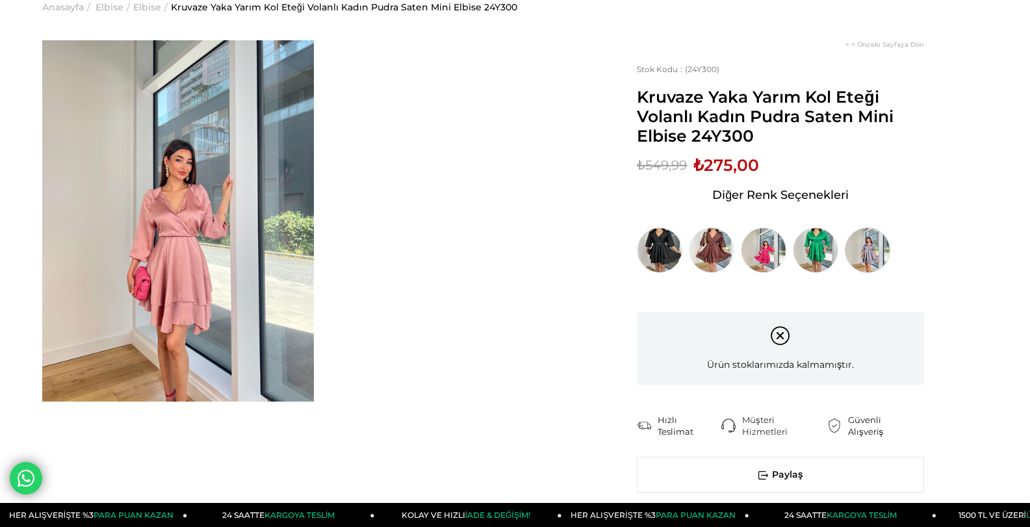
click at [880, 259] on img at bounding box center [868, 251] width 46 height 46
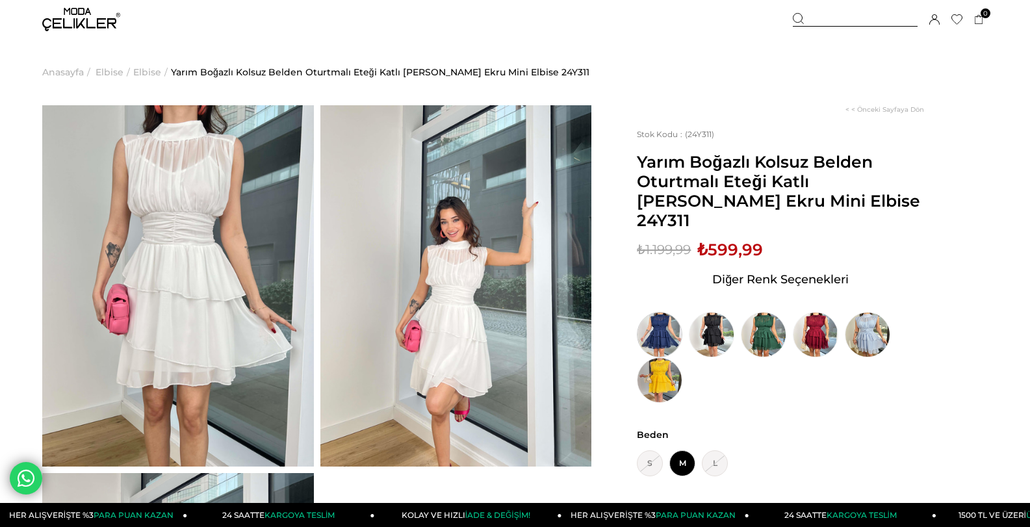
click at [664, 317] on img at bounding box center [660, 335] width 46 height 46
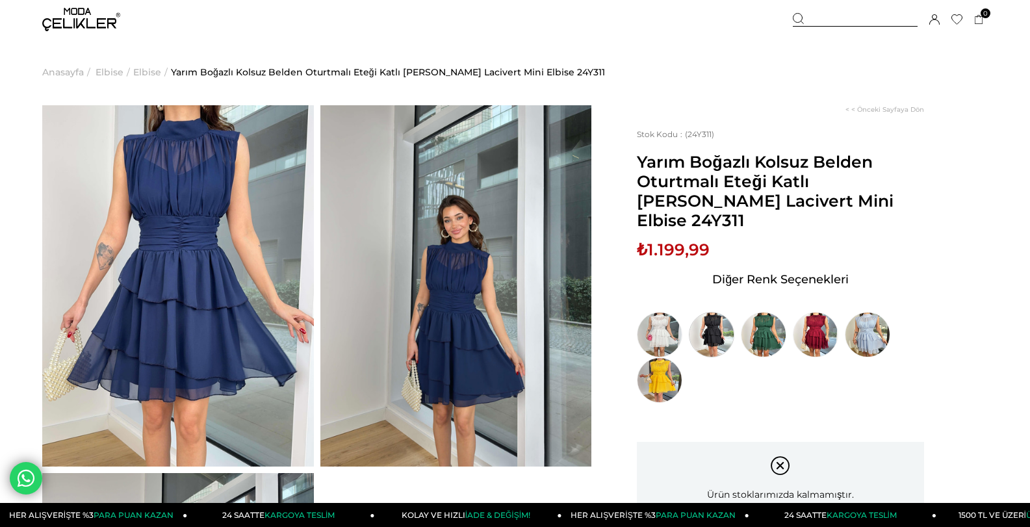
click at [713, 313] on img at bounding box center [712, 335] width 46 height 46
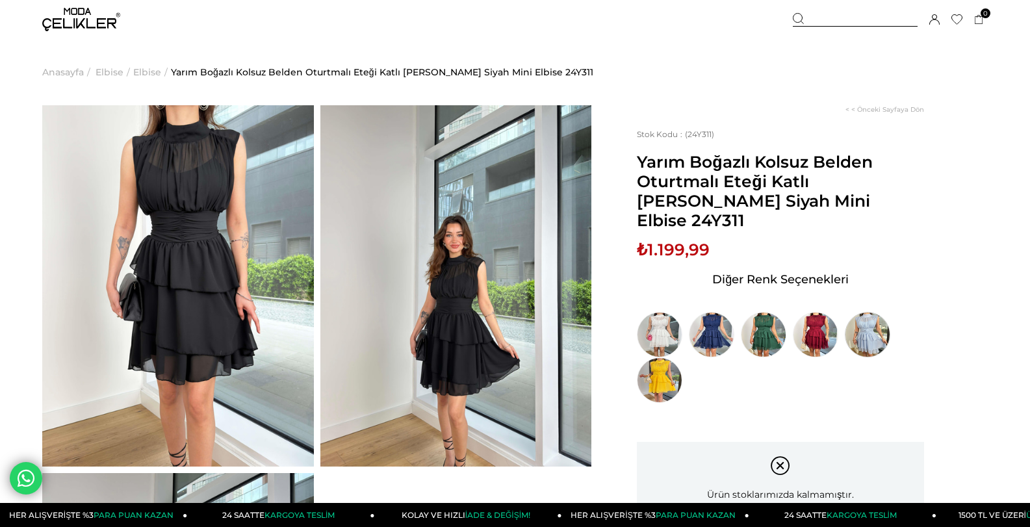
click at [864, 312] on img at bounding box center [868, 335] width 46 height 46
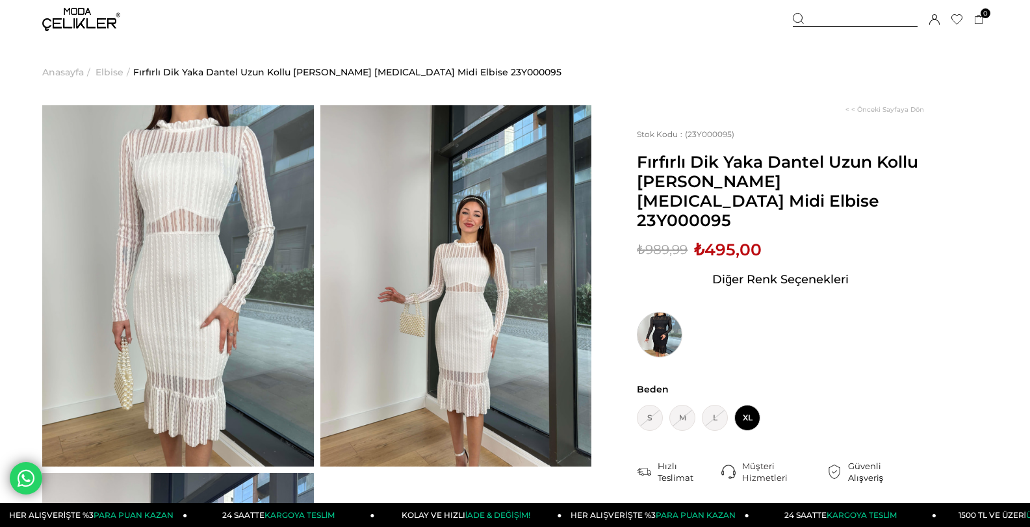
click at [665, 325] on img at bounding box center [660, 335] width 46 height 46
click at [672, 331] on img at bounding box center [660, 335] width 46 height 46
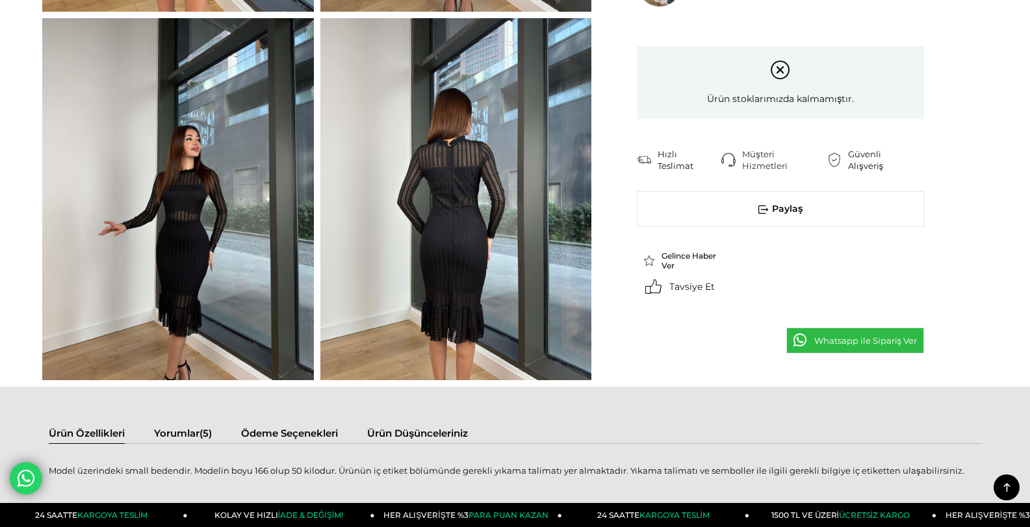
scroll to position [130, 0]
